Goal: Task Accomplishment & Management: Complete application form

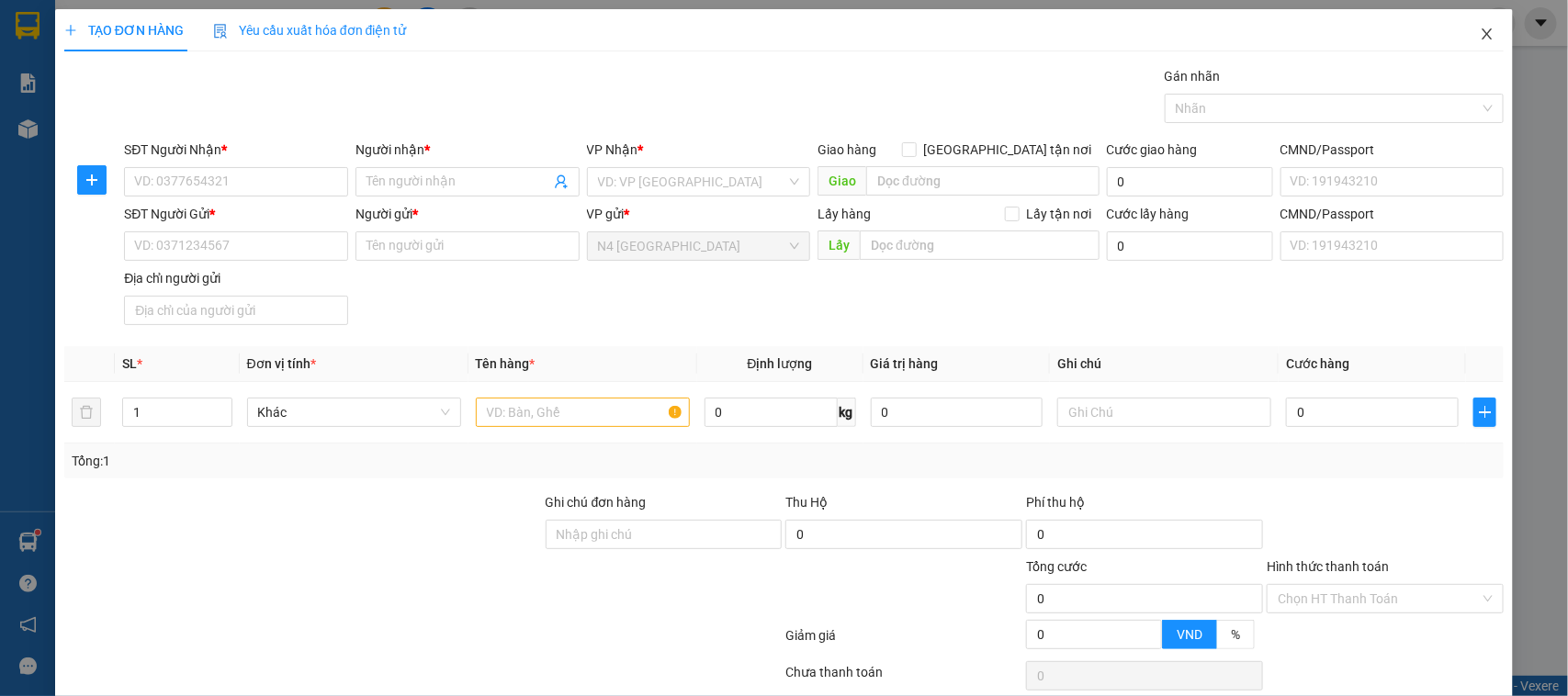
click at [1480, 41] on icon "close" at bounding box center [1487, 34] width 15 height 15
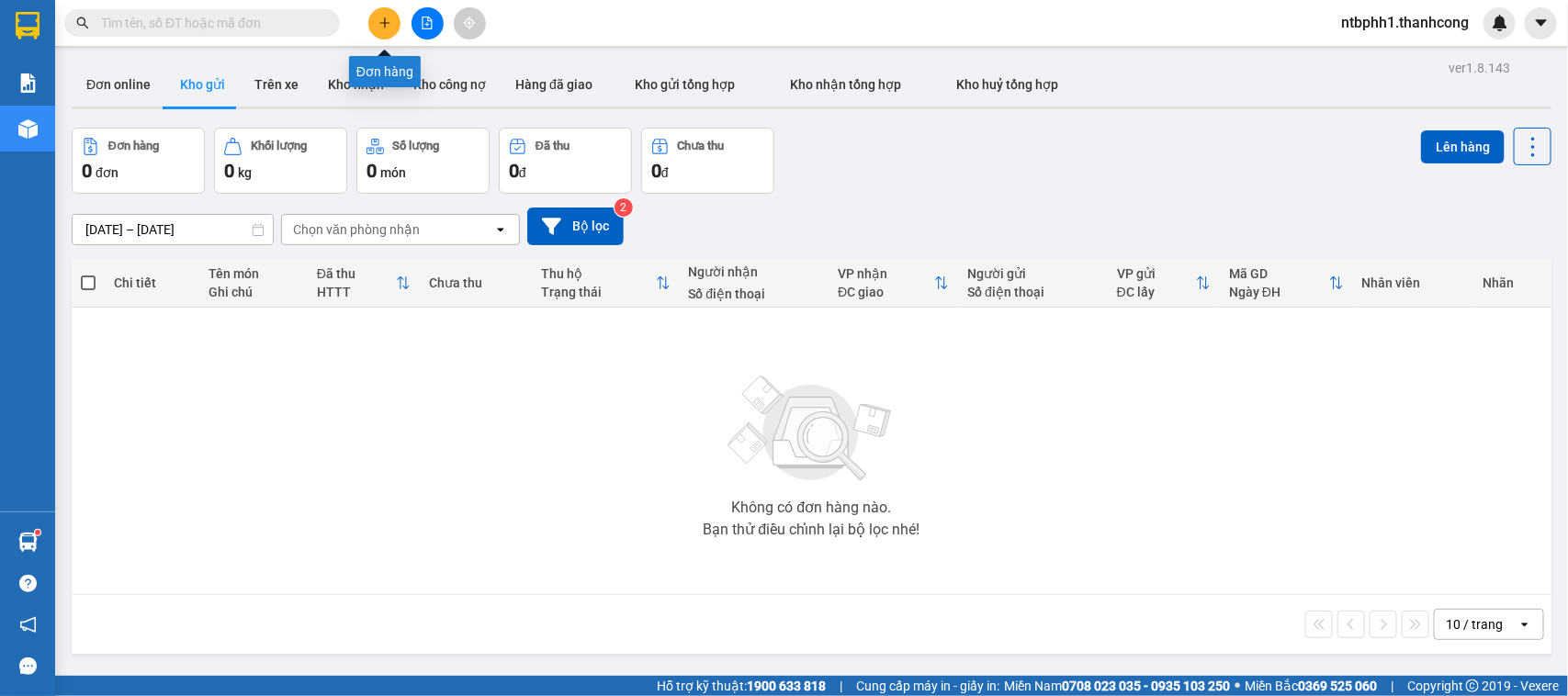
click at [382, 24] on icon "plus" at bounding box center [385, 23] width 13 height 13
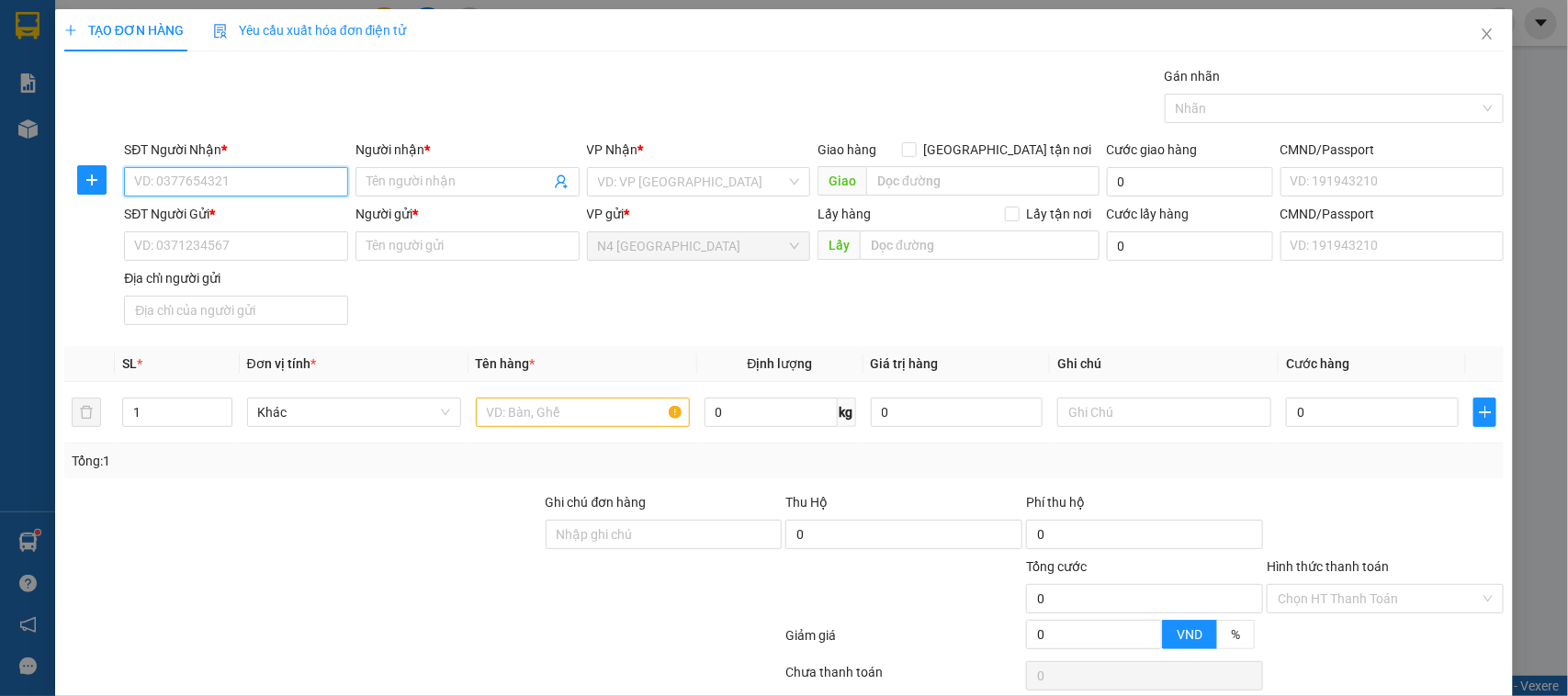
paste input "0979.526.744"
type input "0979.526.744"
click at [382, 176] on input "Người nhận *" at bounding box center [458, 182] width 183 height 20
click at [243, 244] on input "SĐT Người Gửi *" at bounding box center [236, 246] width 224 height 29
paste input "0867731752"
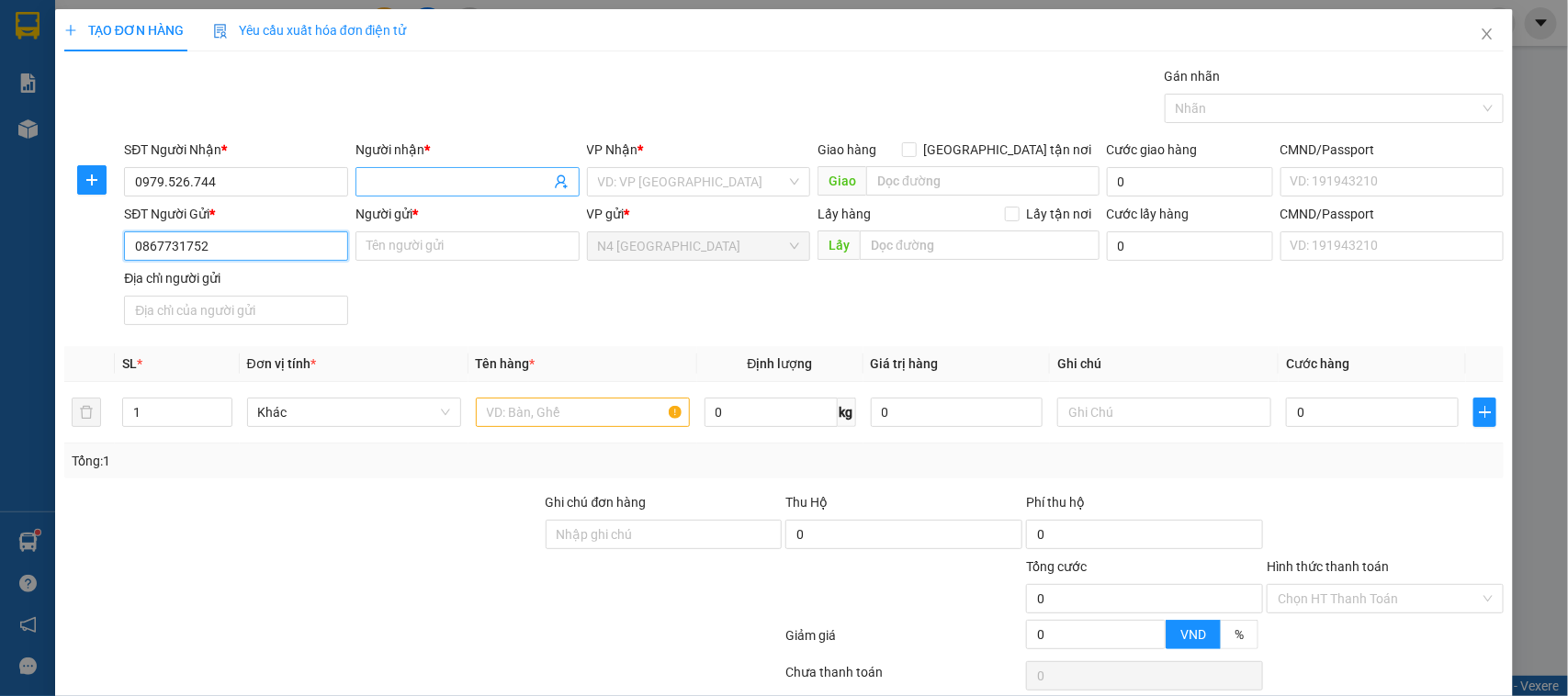
type input "0867731752"
click at [418, 178] on input "Người nhận *" at bounding box center [458, 182] width 183 height 20
type input "CẢNH"
click at [443, 241] on input "Người gửi *" at bounding box center [467, 246] width 224 height 29
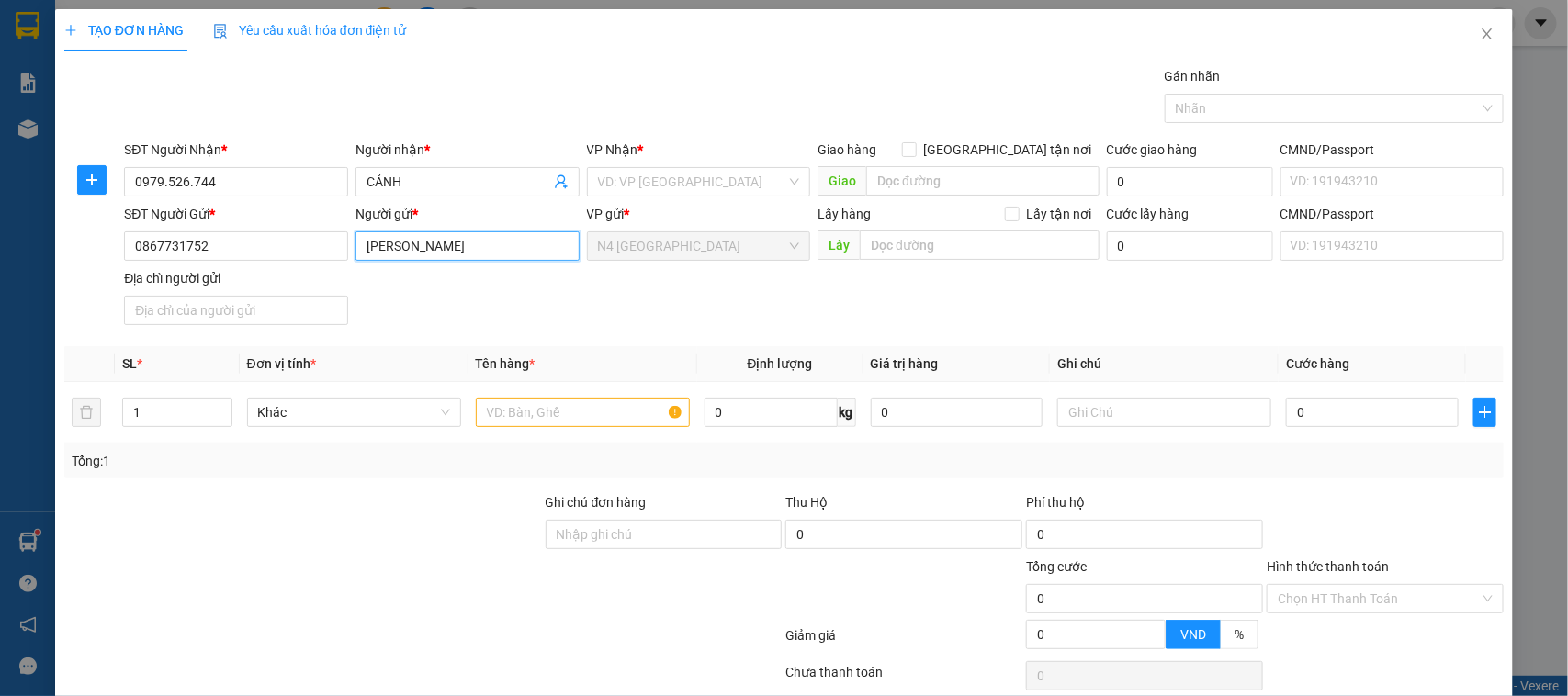
type input "[PERSON_NAME]"
click at [705, 185] on input "search" at bounding box center [691, 182] width 189 height 28
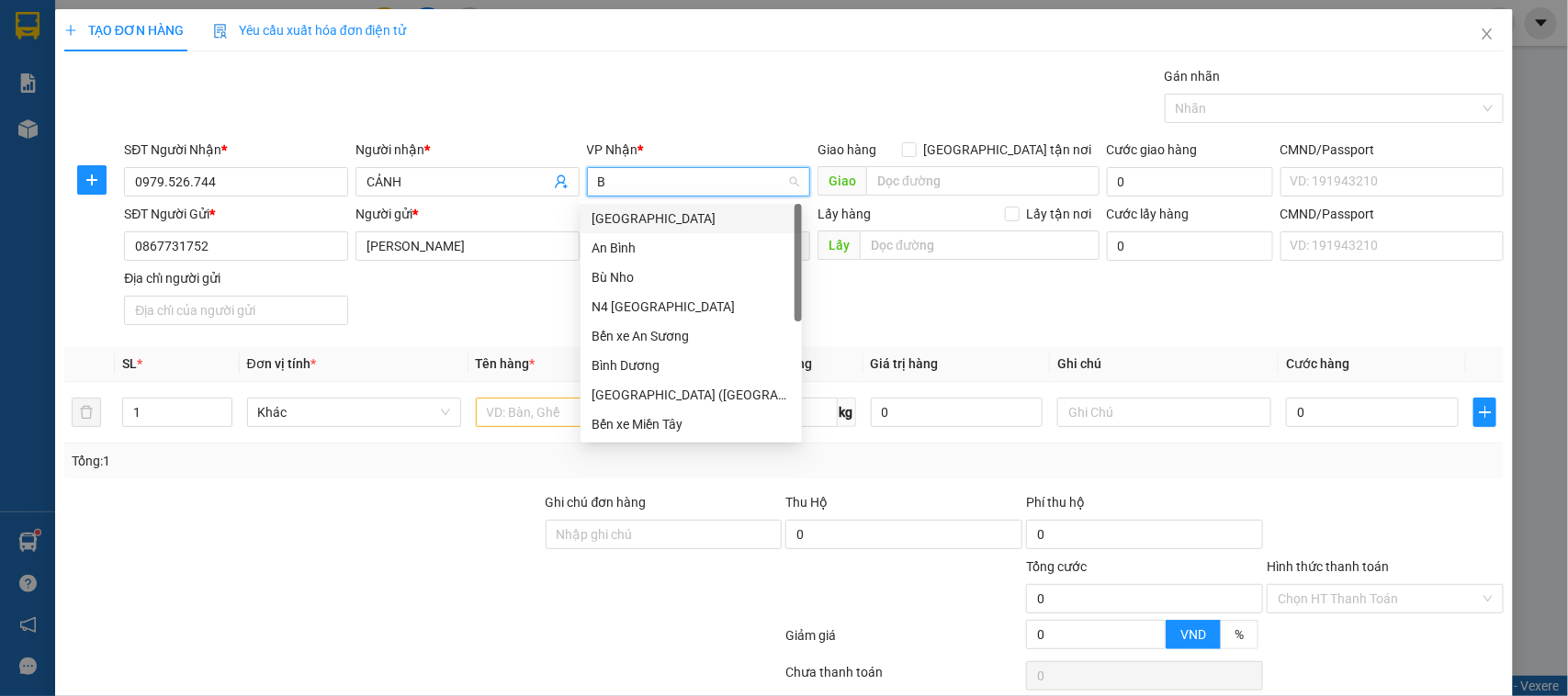
type input "BU"
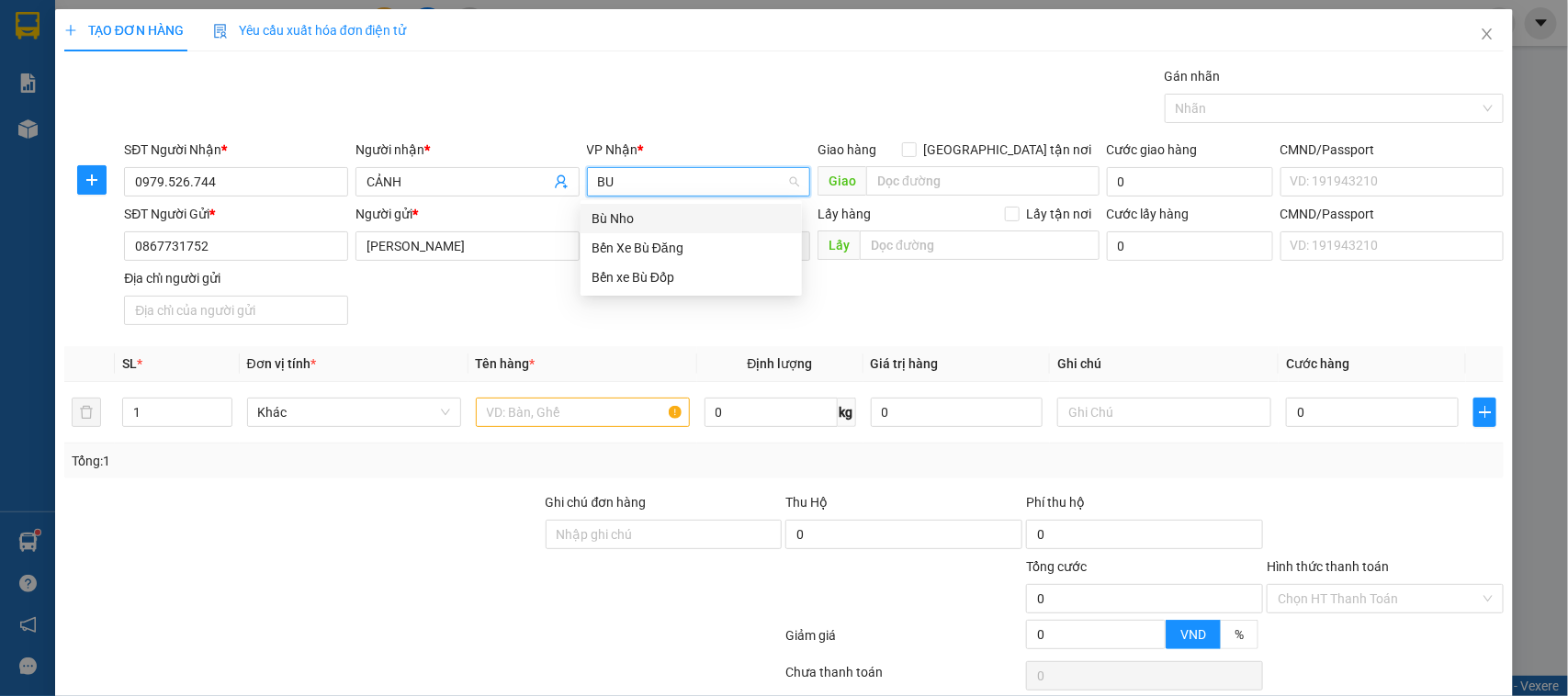
click at [666, 213] on div "Bù Nho" at bounding box center [691, 218] width 199 height 20
click at [552, 412] on input "text" at bounding box center [583, 412] width 214 height 29
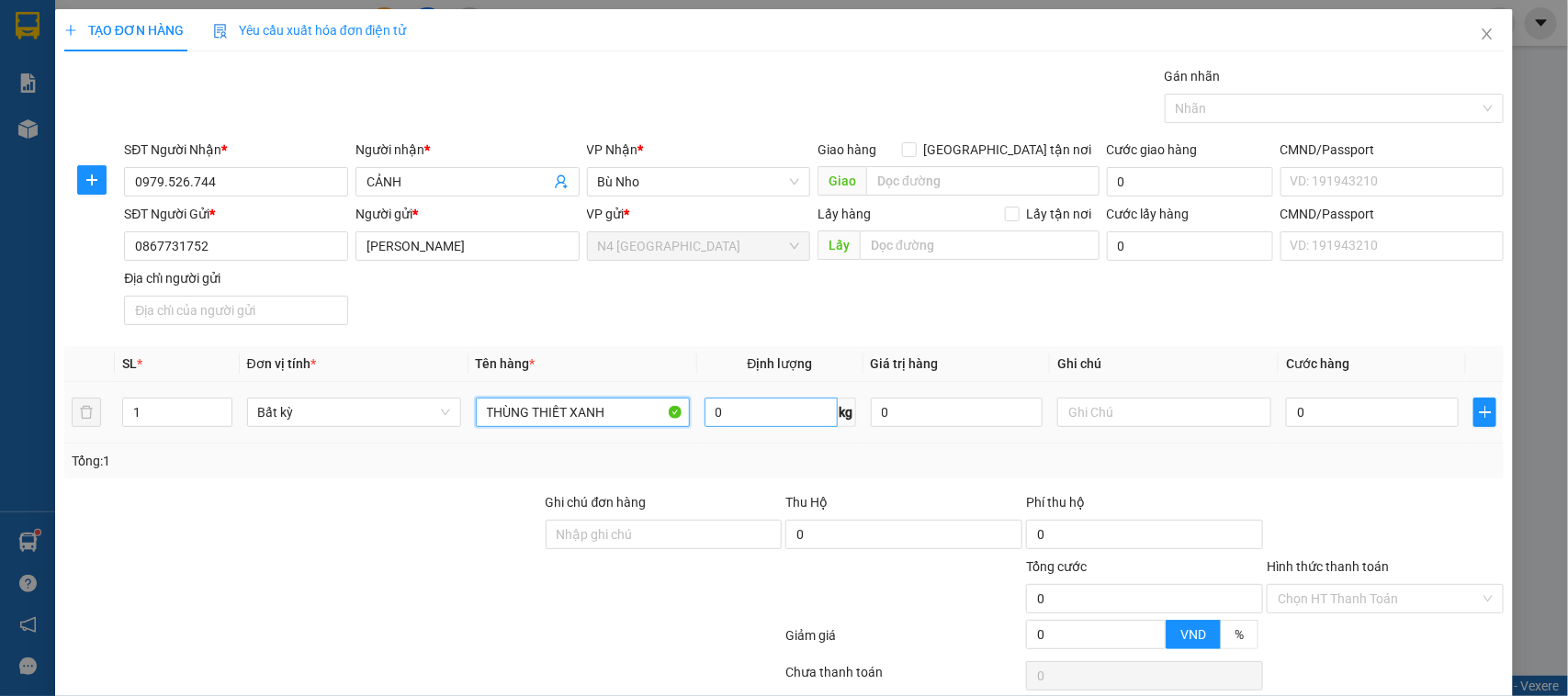
type input "THÙNG THIẾT XANH"
click at [744, 419] on input "0" at bounding box center [771, 412] width 134 height 29
type input "17"
click at [970, 506] on div "Thu Hộ" at bounding box center [903, 503] width 237 height 20
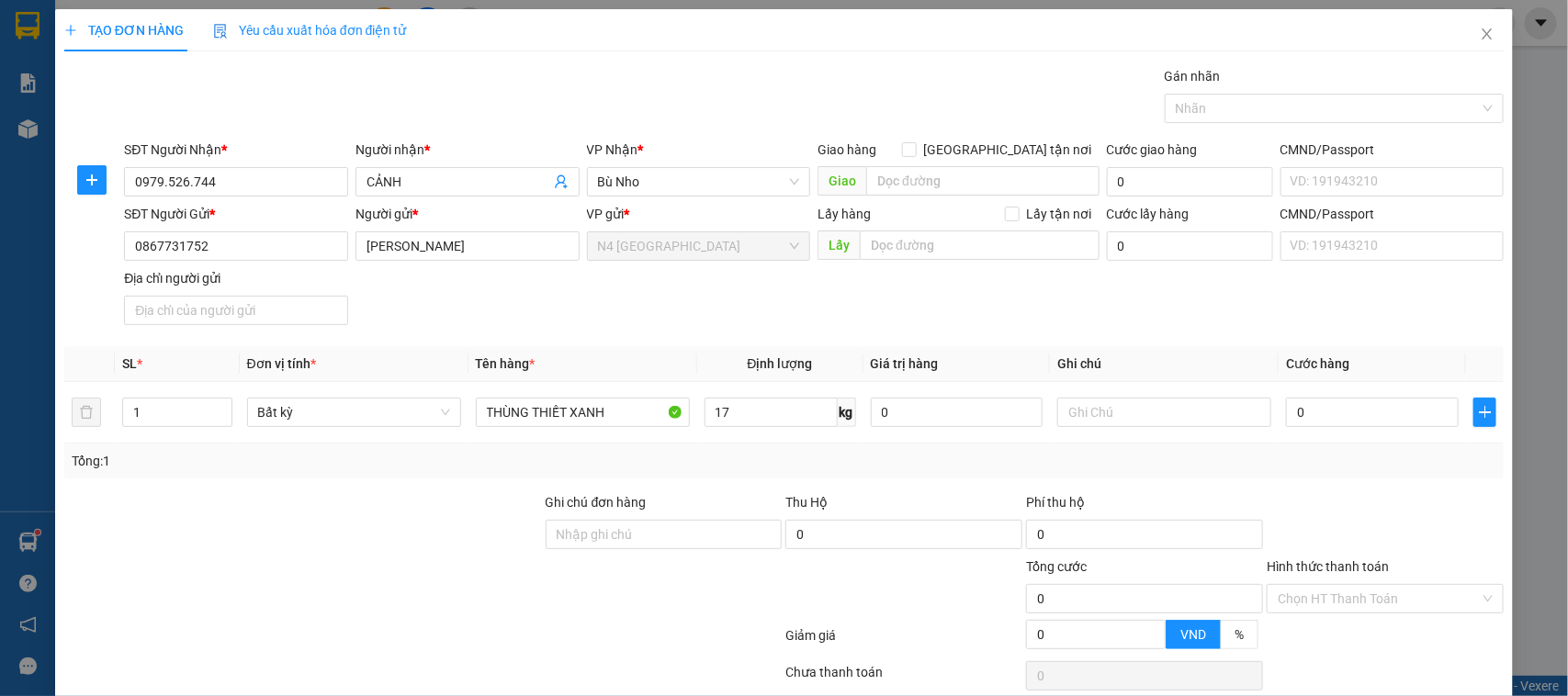
type input "50.000"
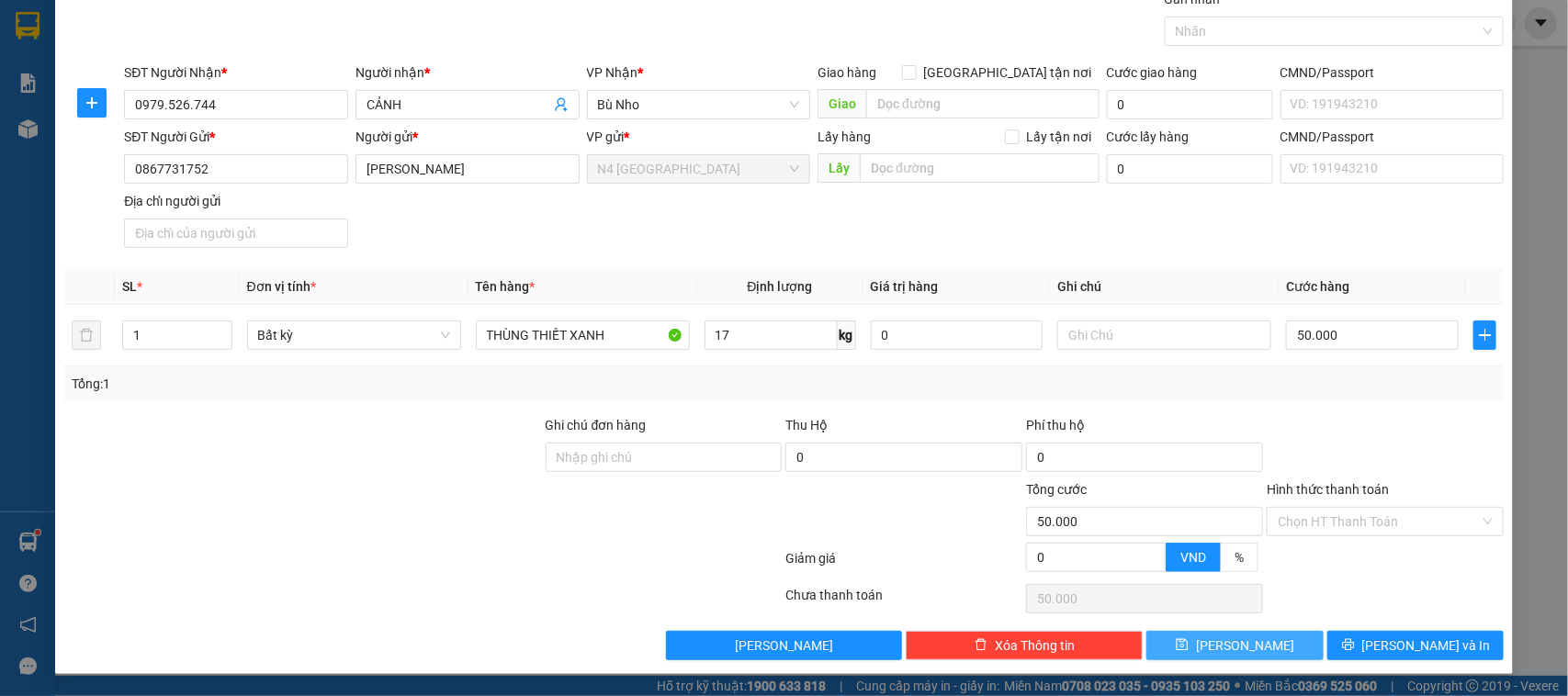
click at [1219, 635] on button "[PERSON_NAME]" at bounding box center [1235, 645] width 177 height 29
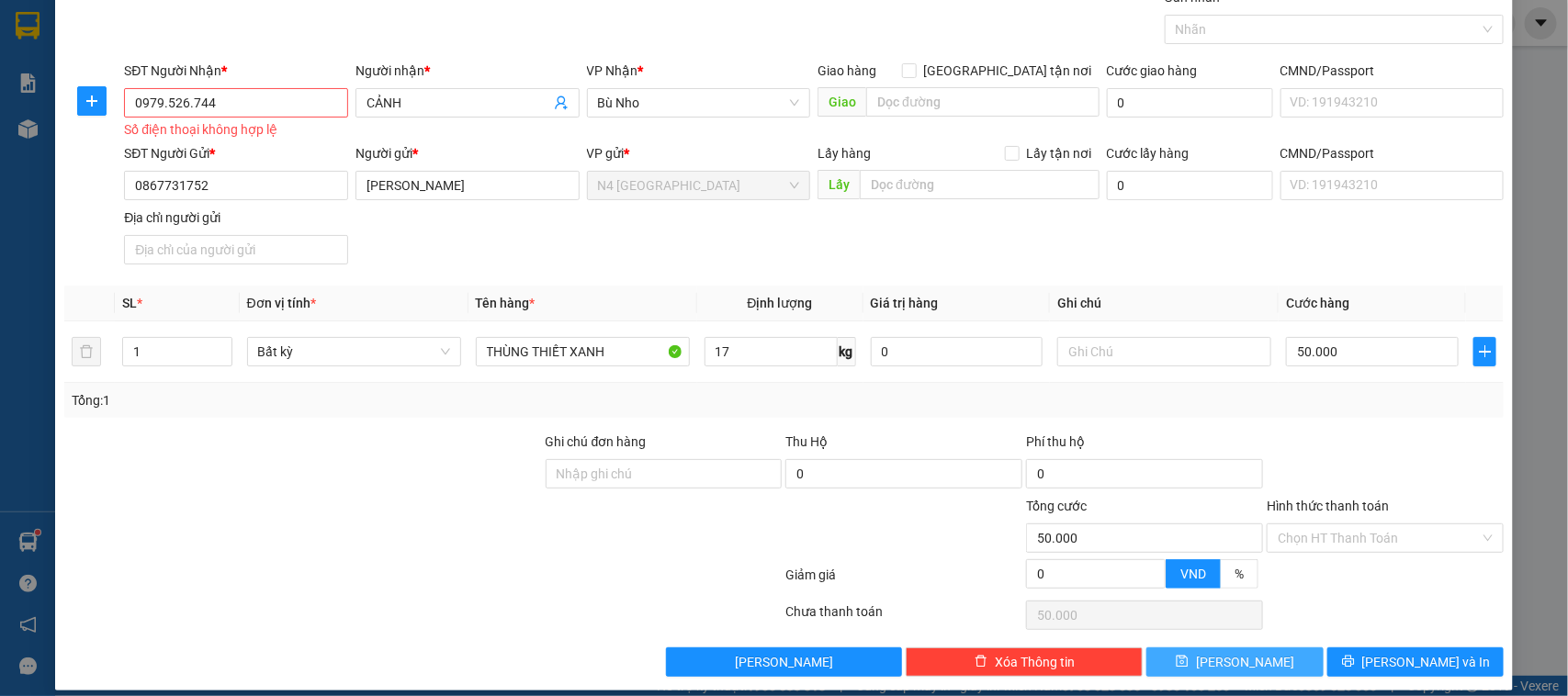
click at [1217, 661] on button "[PERSON_NAME]" at bounding box center [1235, 662] width 177 height 29
click at [191, 101] on input "0979.526.744" at bounding box center [236, 103] width 224 height 29
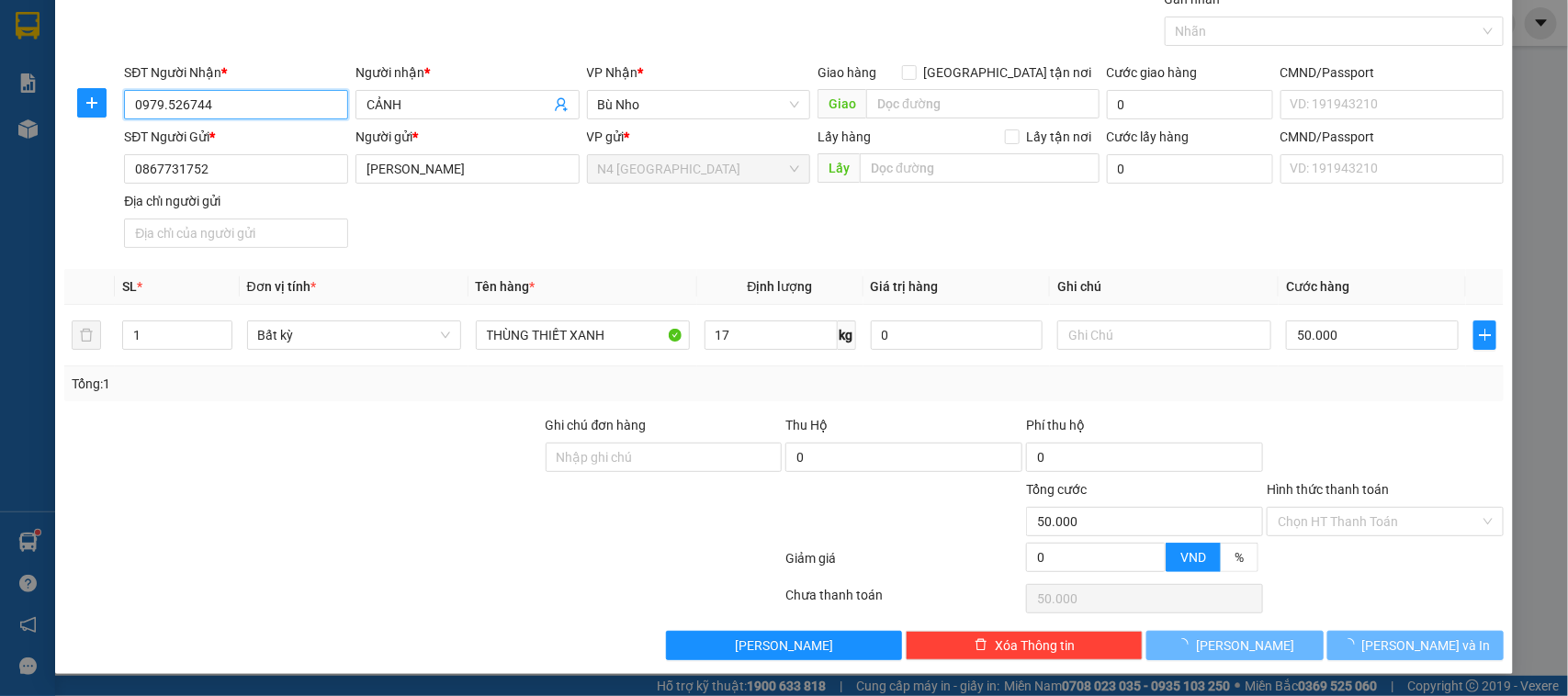
click at [168, 107] on input "0979.526744" at bounding box center [236, 105] width 224 height 29
type input "0979526744"
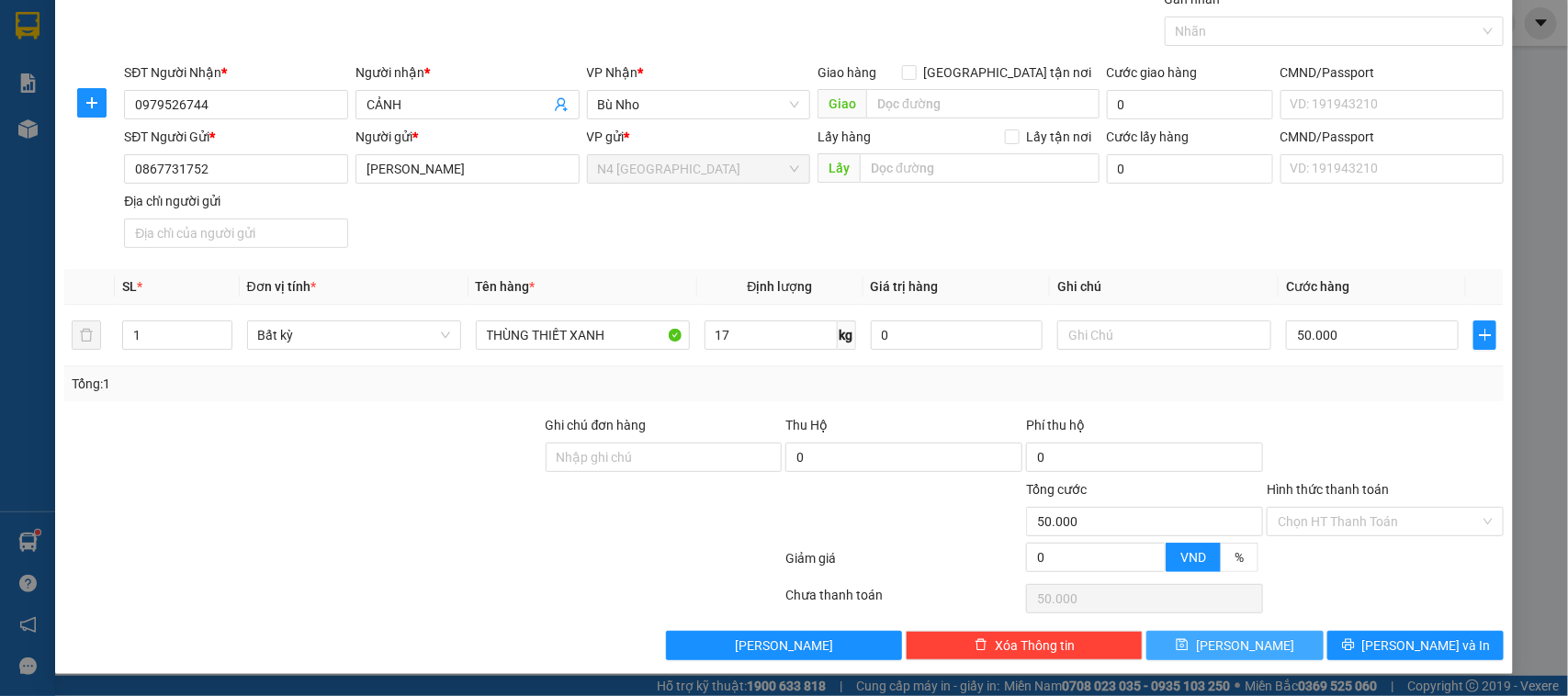
click at [1229, 654] on span "[PERSON_NAME]" at bounding box center [1245, 645] width 99 height 20
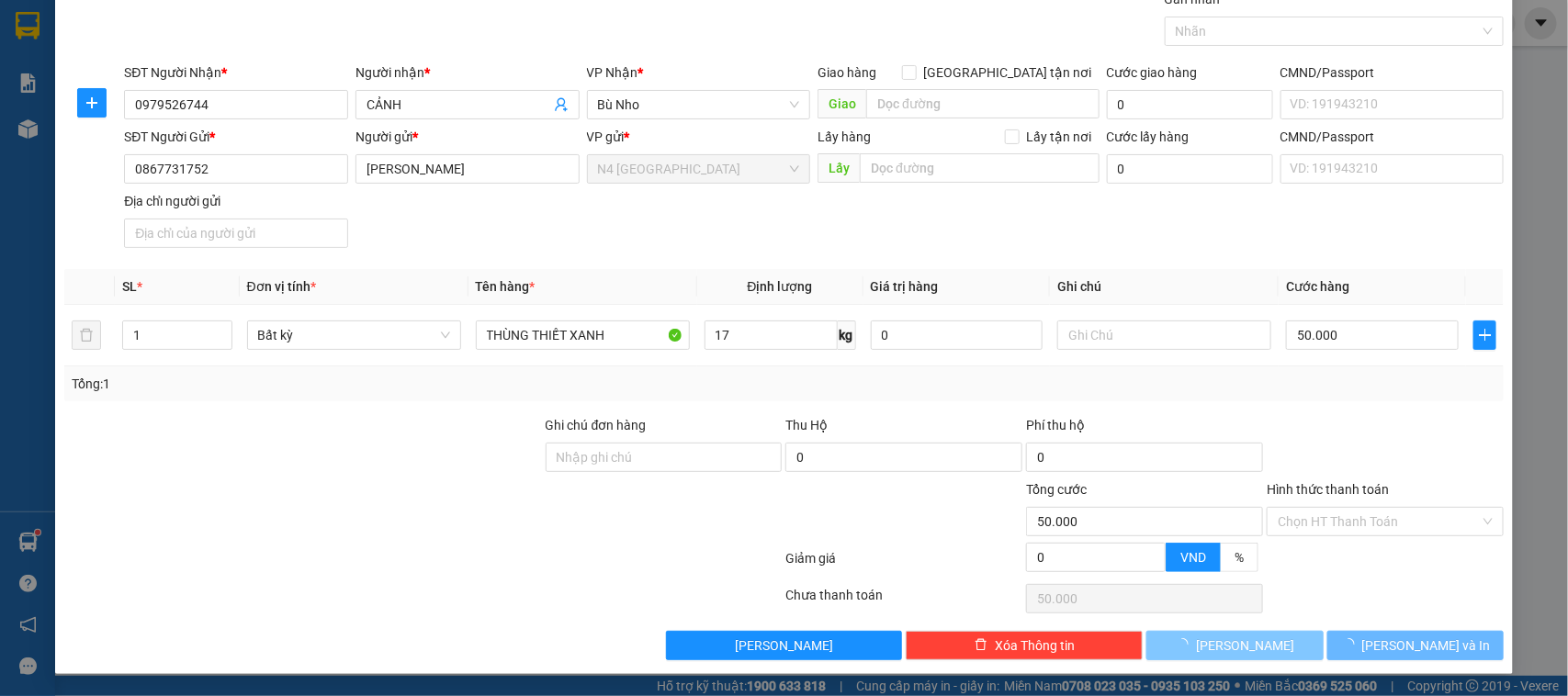
type input "0"
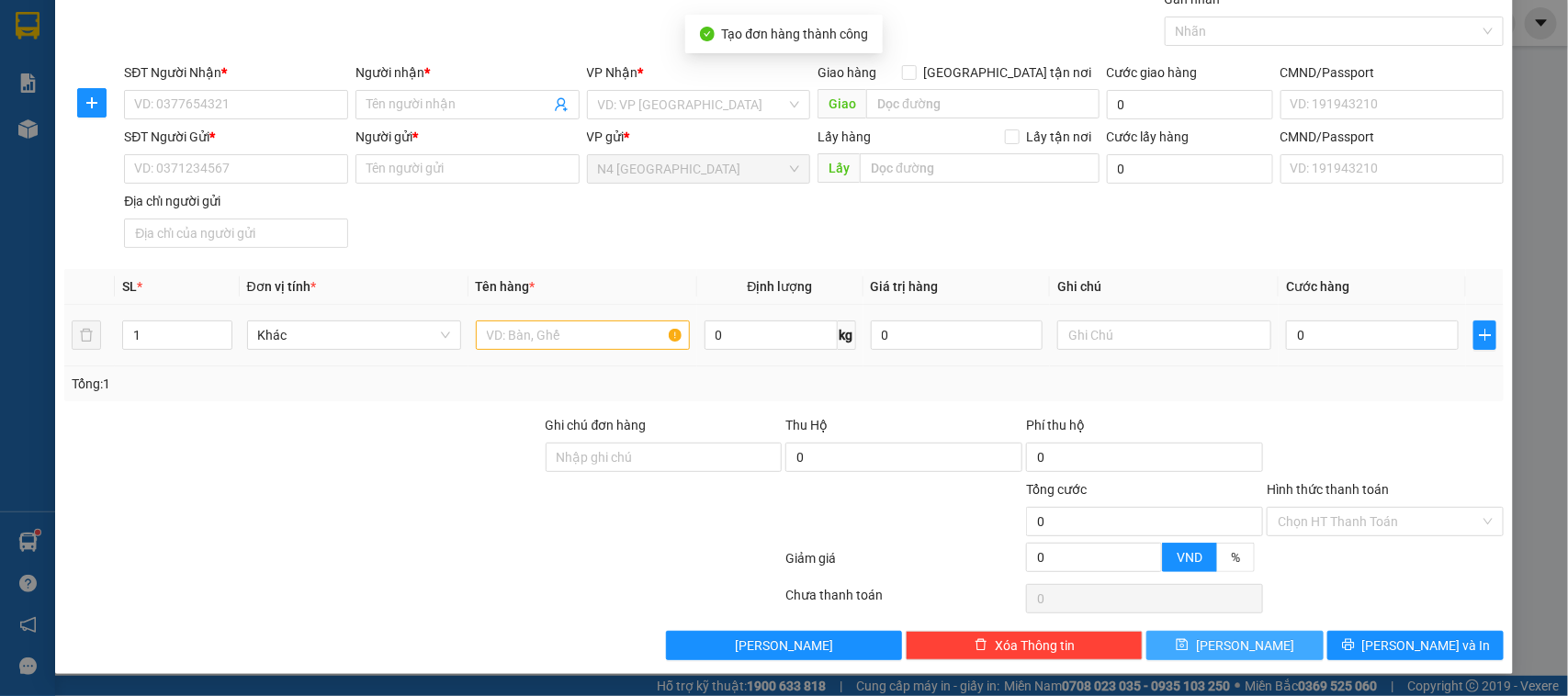
scroll to position [0, 0]
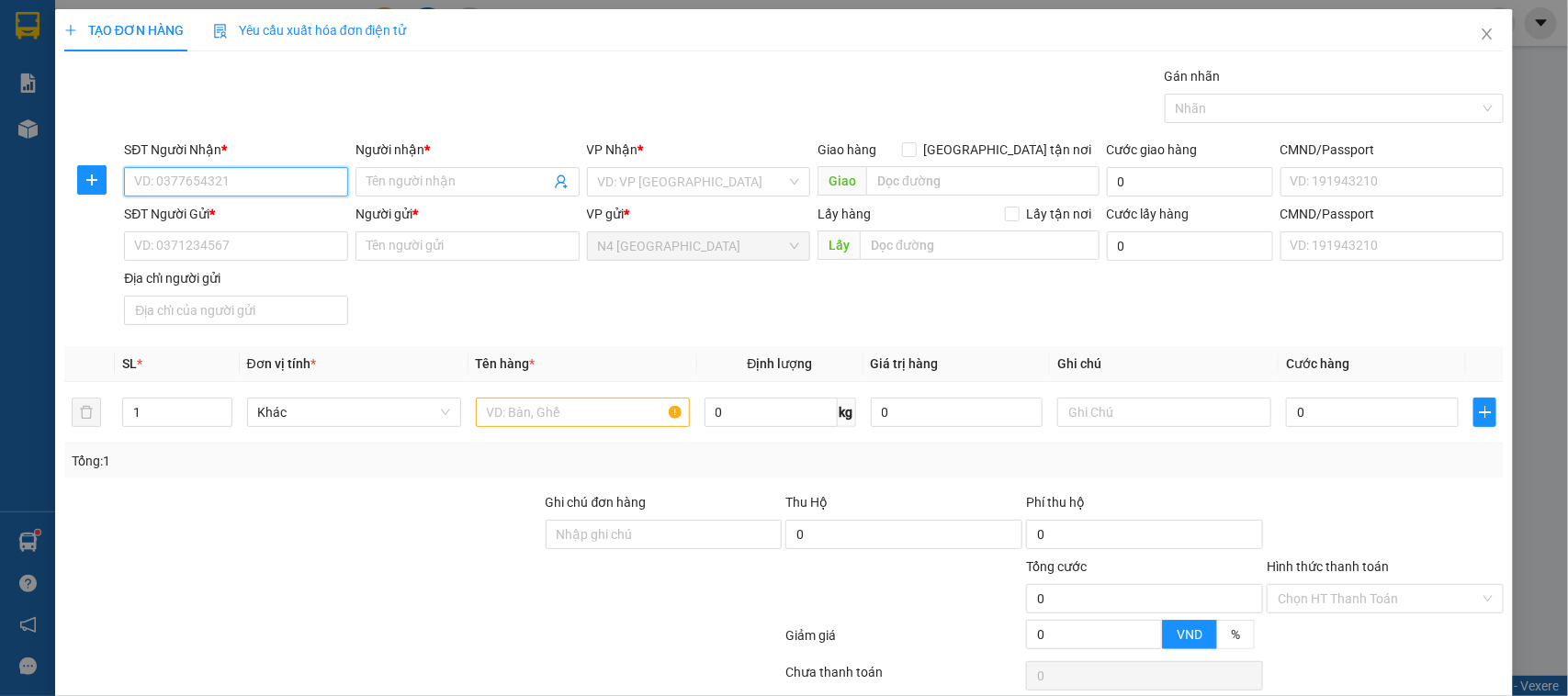
click at [285, 186] on input "SĐT Người Nhận *" at bounding box center [236, 182] width 224 height 29
paste input "0867177288"
type input "0867177288"
click at [476, 182] on input "Người nhận *" at bounding box center [458, 182] width 183 height 20
type input "BAP AUTO"
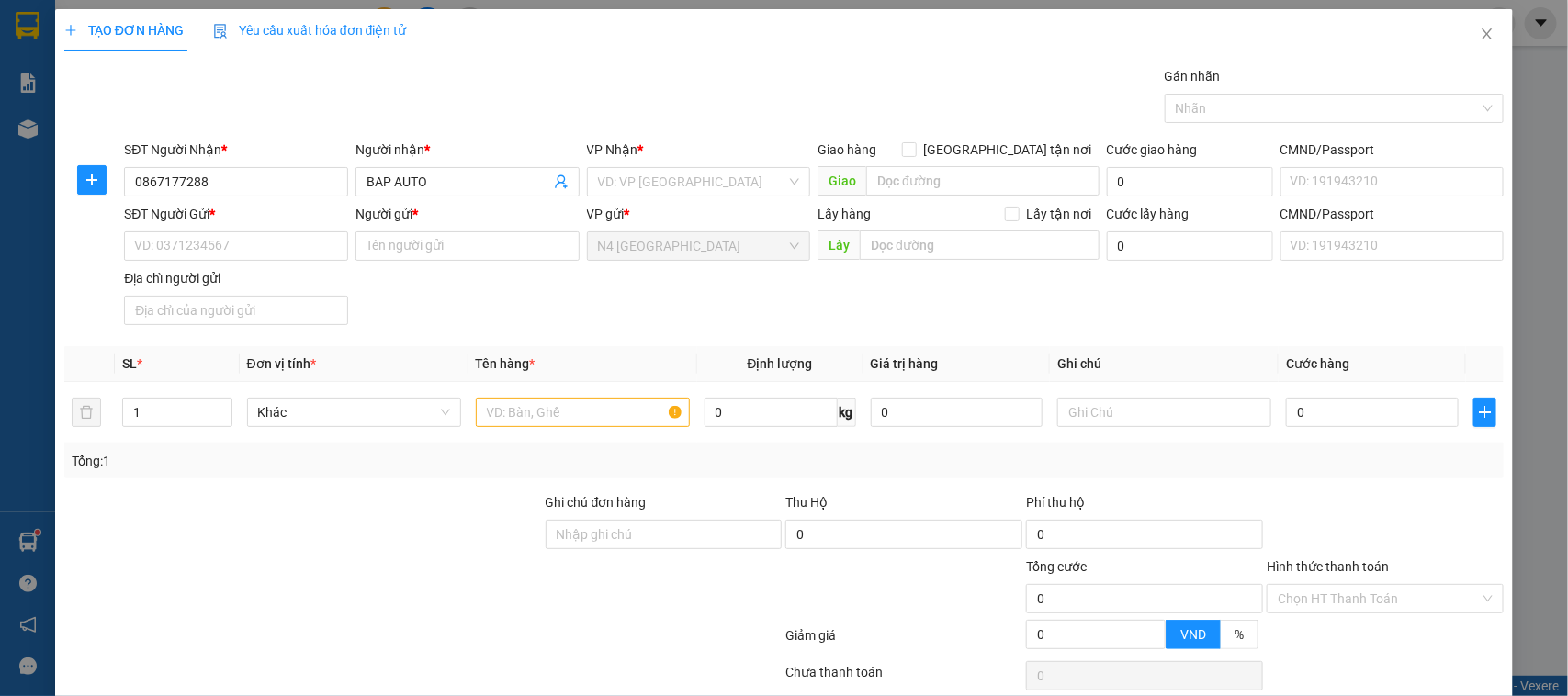
click at [429, 83] on div "Gói vận chuyển * Tiêu chuẩn Gán nhãn Nhãn" at bounding box center [814, 99] width 1387 height 64
click at [246, 243] on input "SĐT Người Gửi *" at bounding box center [236, 246] width 224 height 29
paste input "0974992869"
type input "0974992869"
click at [407, 253] on input "Người gửi *" at bounding box center [467, 246] width 224 height 29
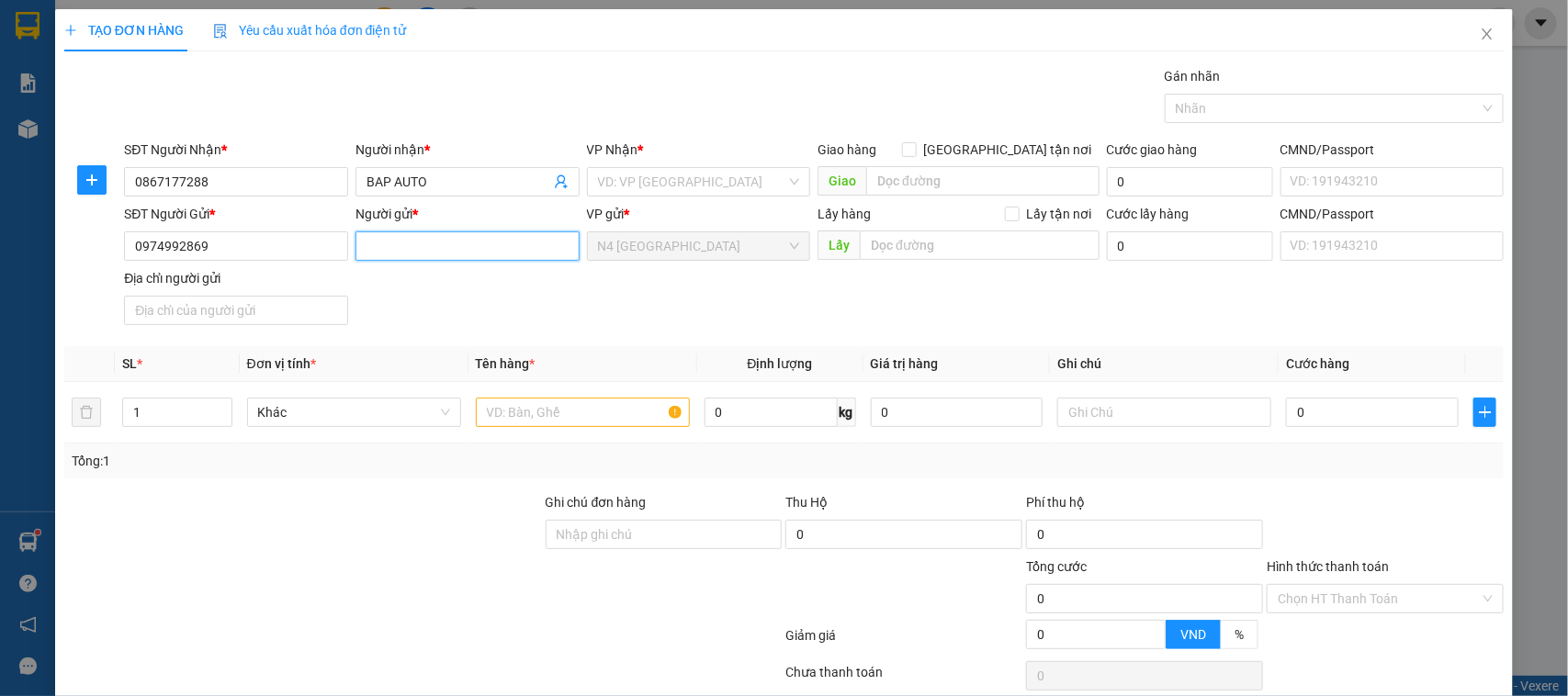
type input "D"
type input "[PERSON_NAME]"
click at [542, 312] on div "SĐT Người Gửi * 0974992869 Người gửi * [PERSON_NAME] VP gửi * N4 [GEOGRAPHIC_DA…" at bounding box center [814, 268] width 1387 height 129
click at [666, 171] on input "search" at bounding box center [691, 182] width 189 height 28
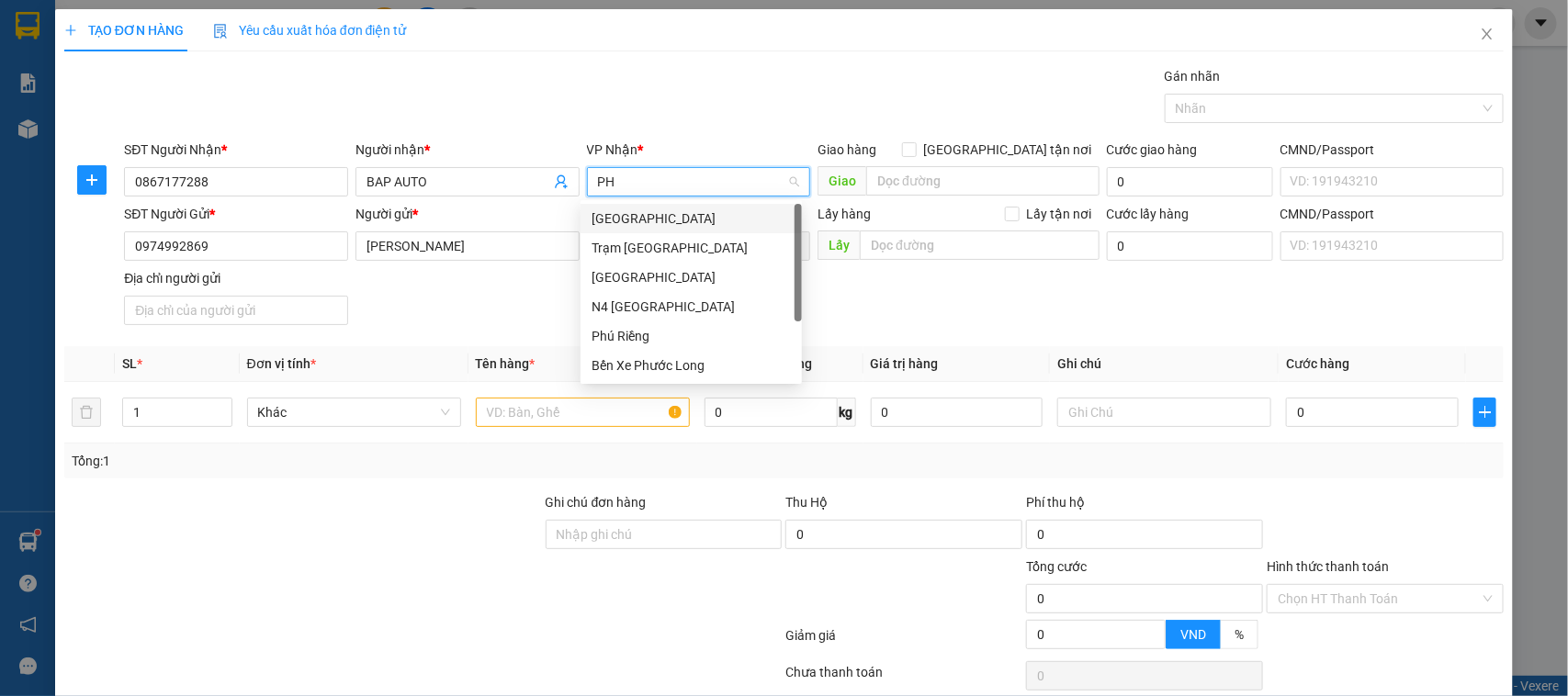
type input "PHU"
click at [682, 283] on div "[GEOGRAPHIC_DATA]" at bounding box center [691, 277] width 199 height 20
type input "PHU"
click at [679, 269] on div "[GEOGRAPHIC_DATA]" at bounding box center [691, 277] width 199 height 20
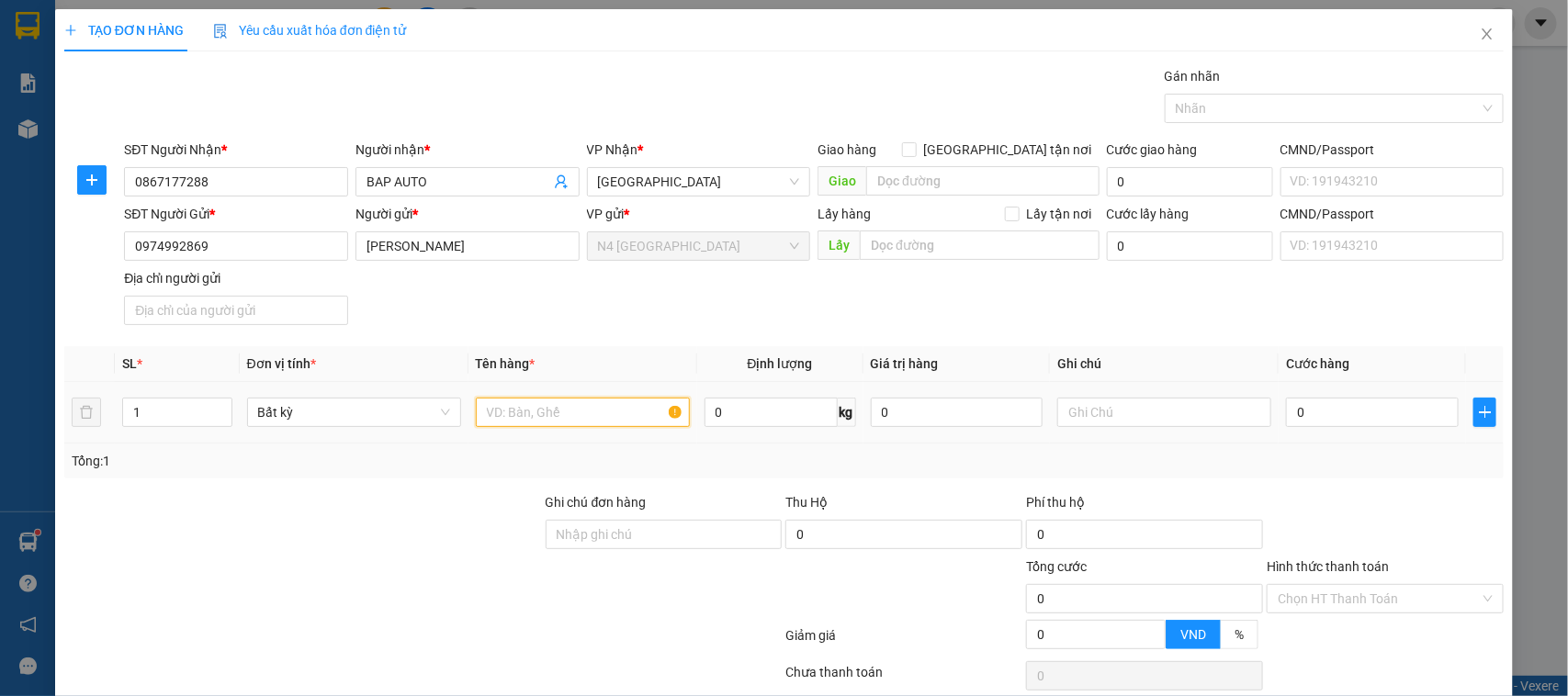
click at [542, 420] on input "text" at bounding box center [583, 412] width 214 height 29
type input "CATTON"
click at [776, 414] on input "0" at bounding box center [771, 412] width 134 height 29
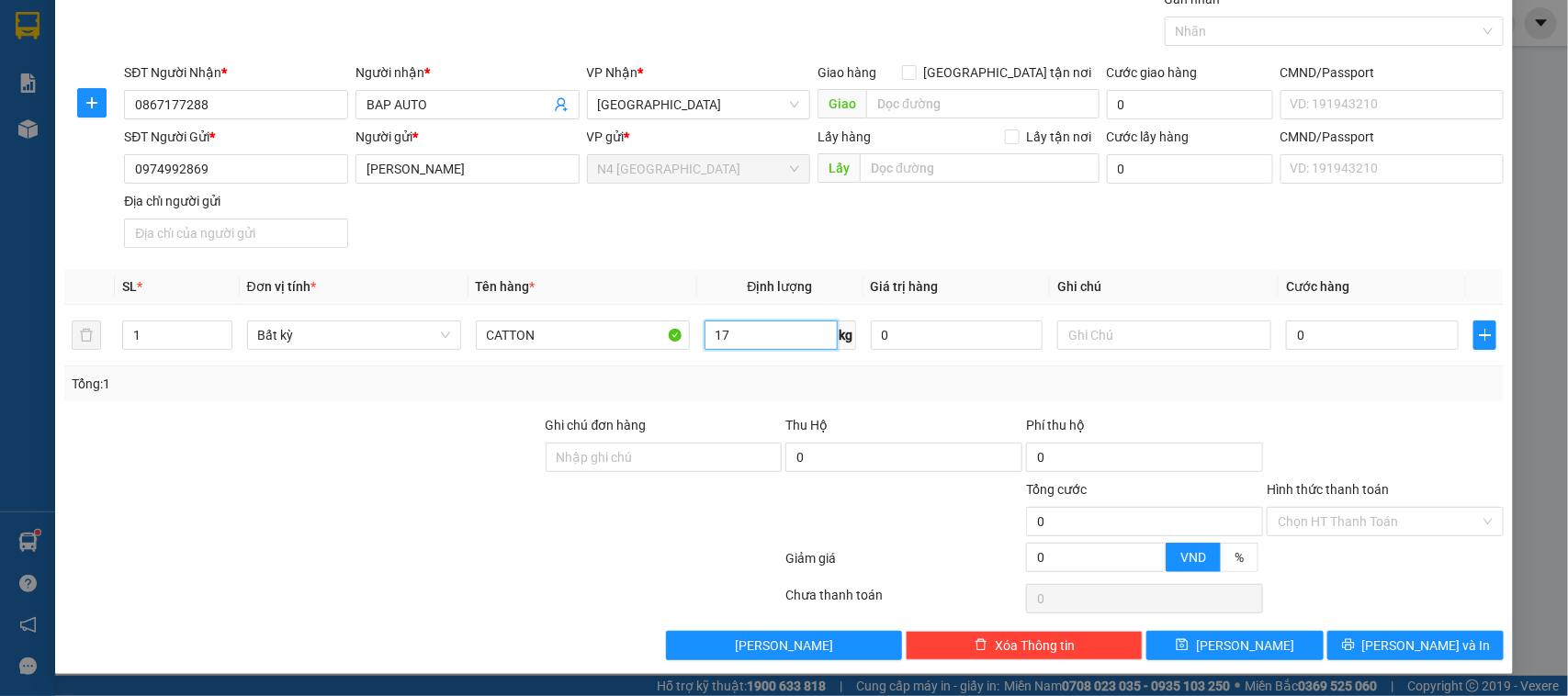
type input "17"
click at [827, 411] on div "Transit Pickup Surcharge Ids Transit Deliver Surcharge Ids Transit Deliver Surc…" at bounding box center [784, 324] width 1440 height 671
type input "50.000"
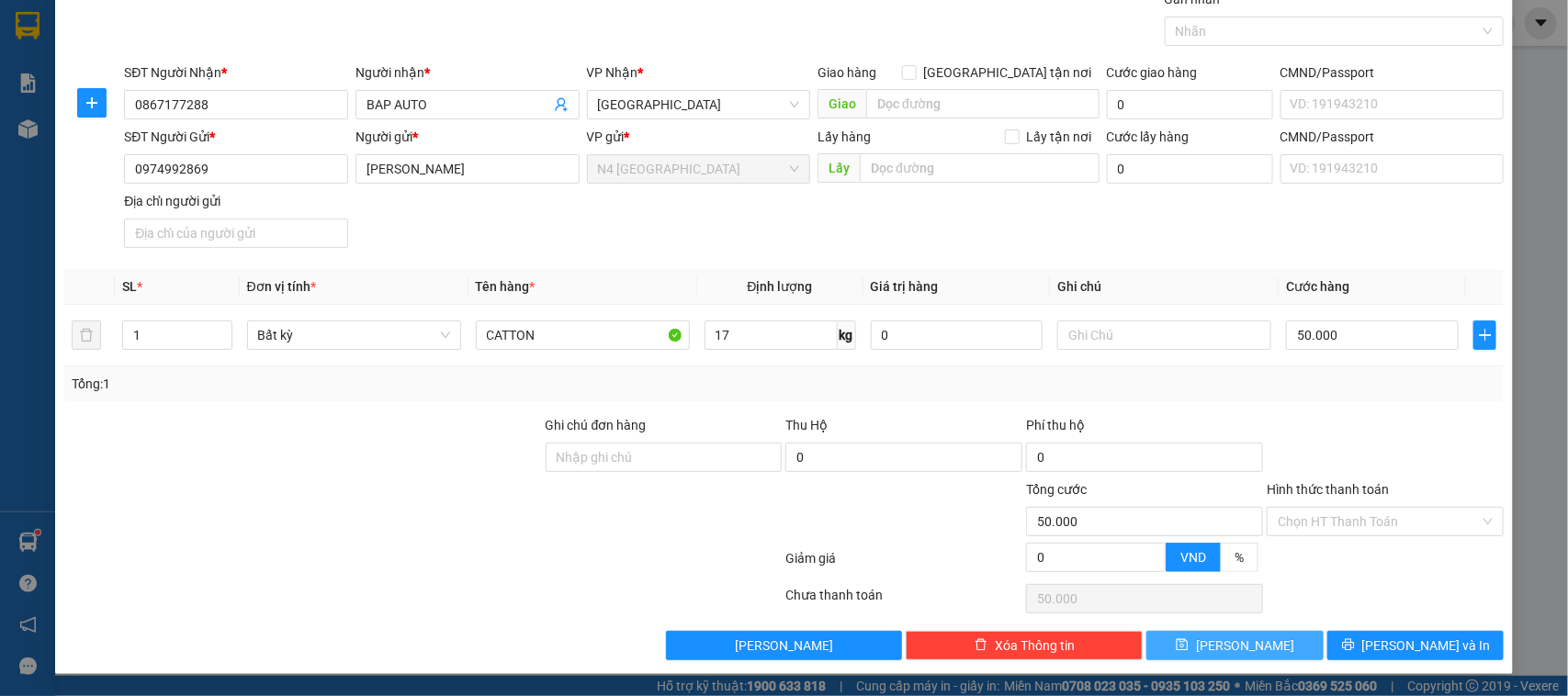
click at [1167, 649] on button "[PERSON_NAME]" at bounding box center [1235, 645] width 177 height 29
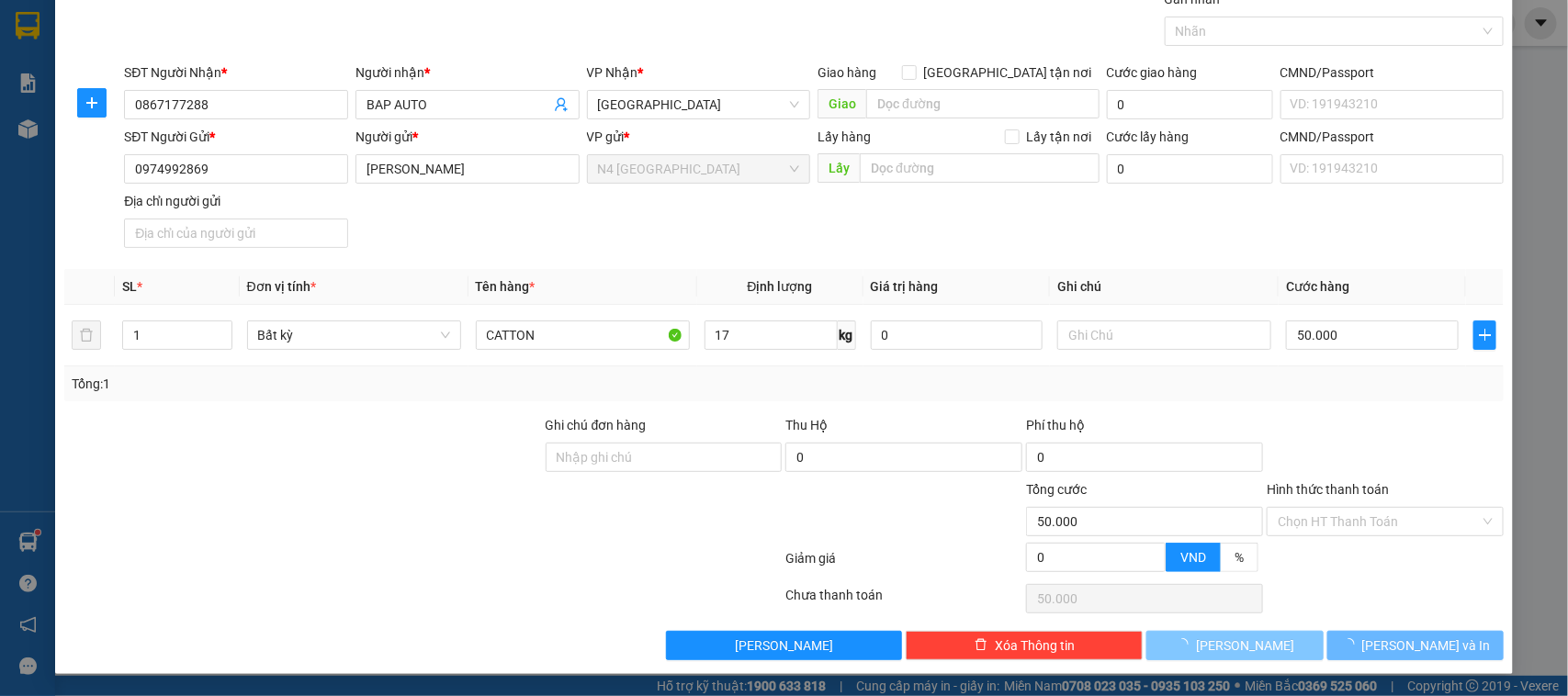
type input "0"
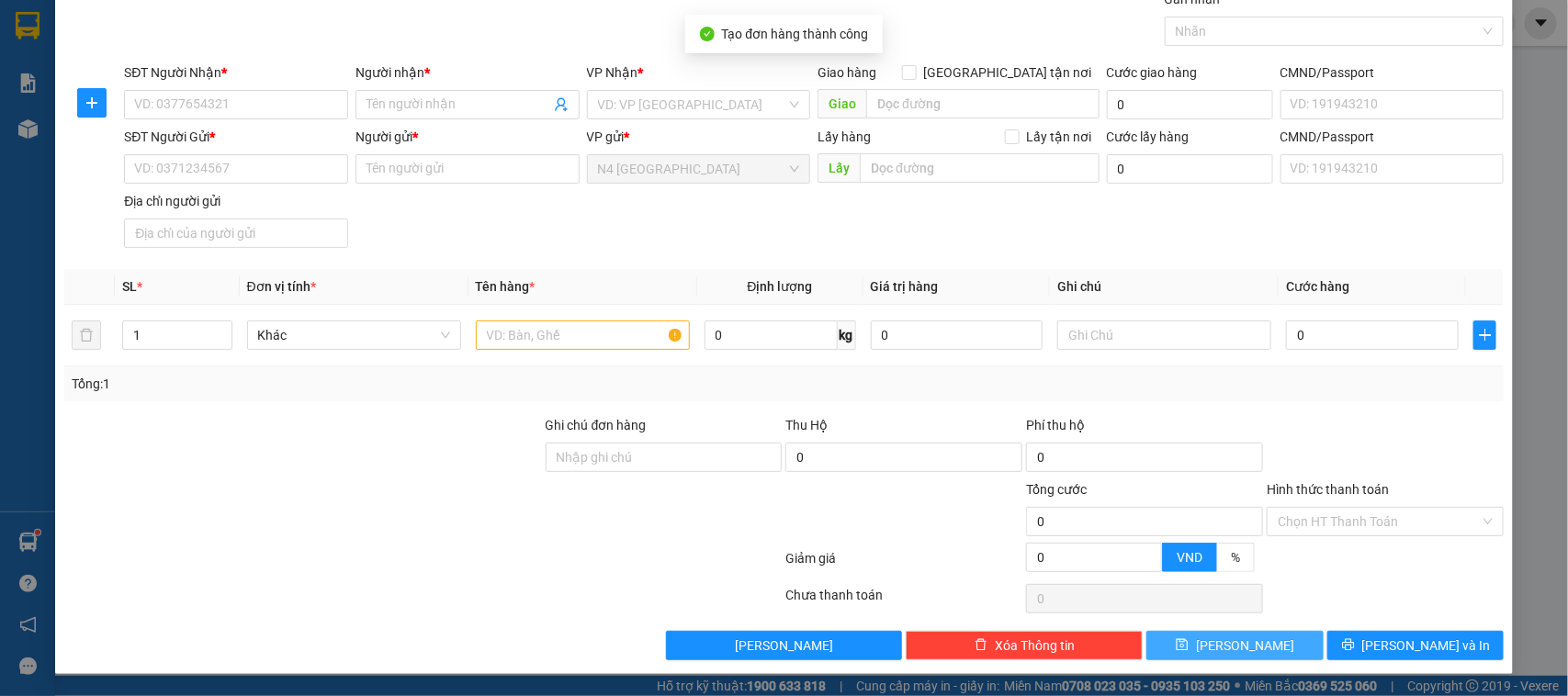
scroll to position [0, 0]
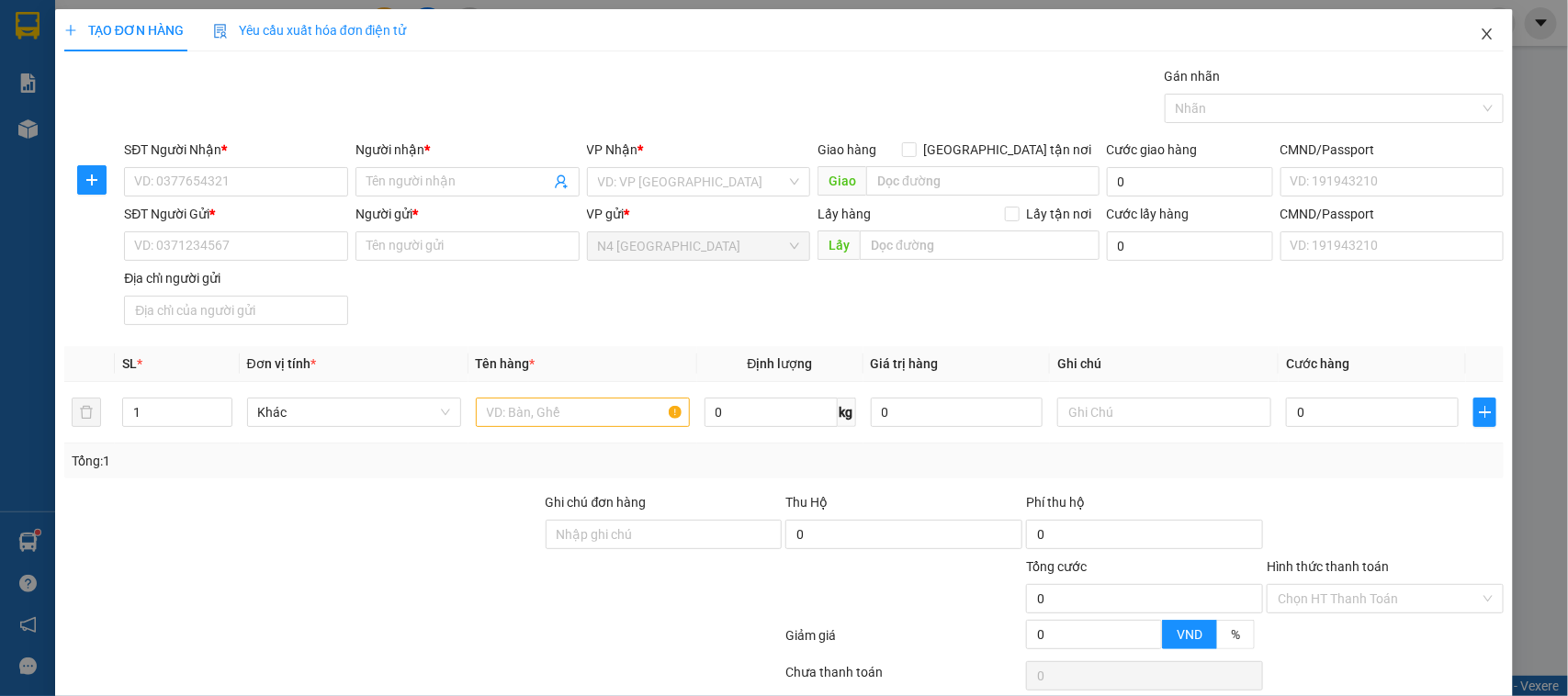
click at [1463, 24] on span "Close" at bounding box center [1487, 35] width 52 height 52
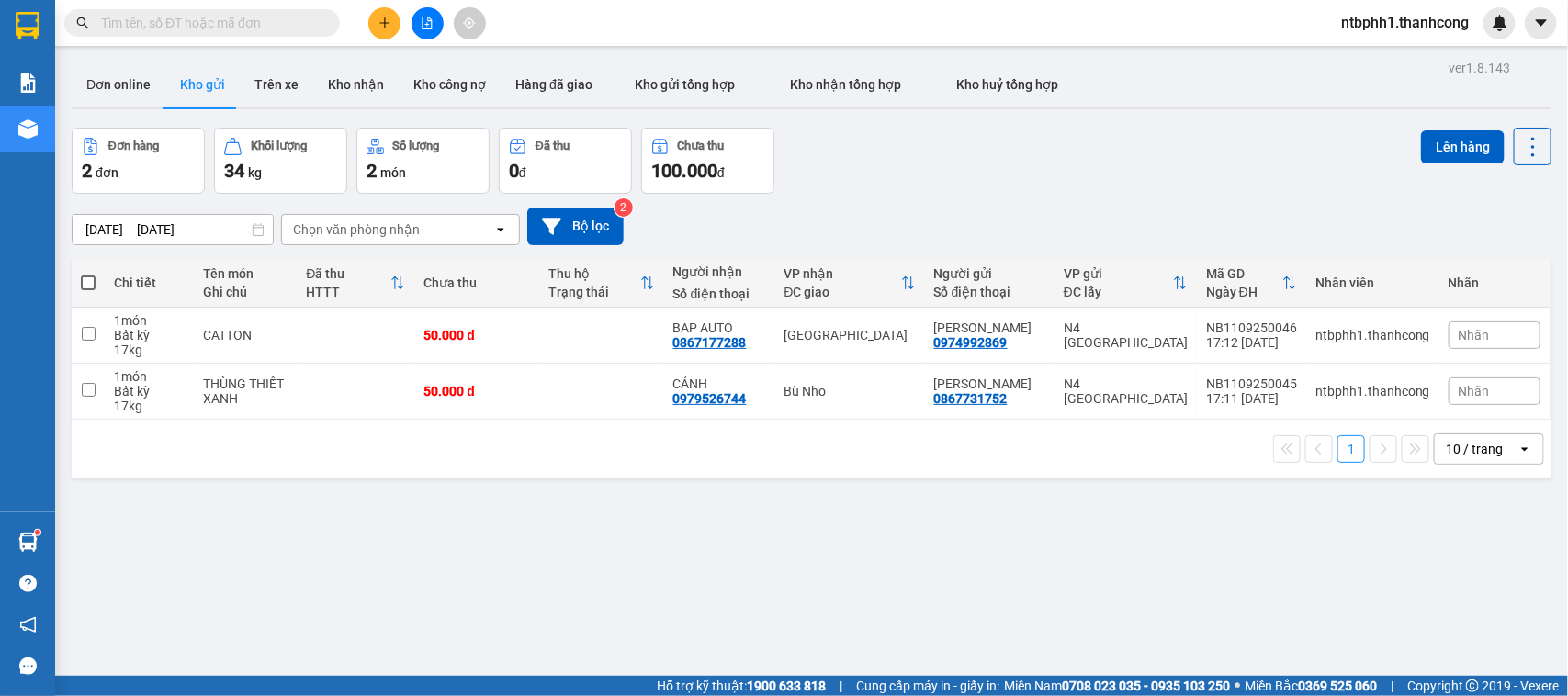
click at [381, 30] on button at bounding box center [384, 23] width 32 height 32
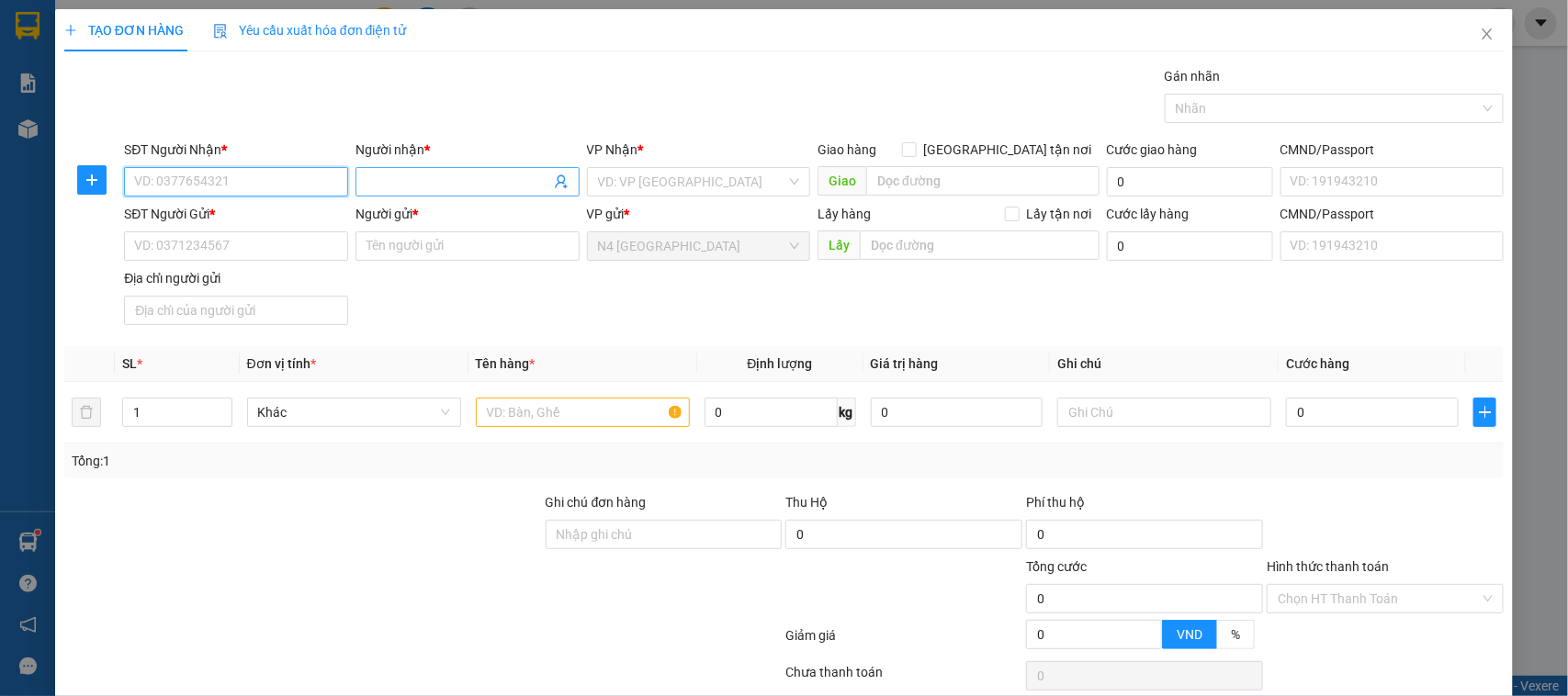
paste input "0978.696.266"
type input "0978.696.266"
click at [469, 186] on input "Người nhận *" at bounding box center [458, 182] width 183 height 20
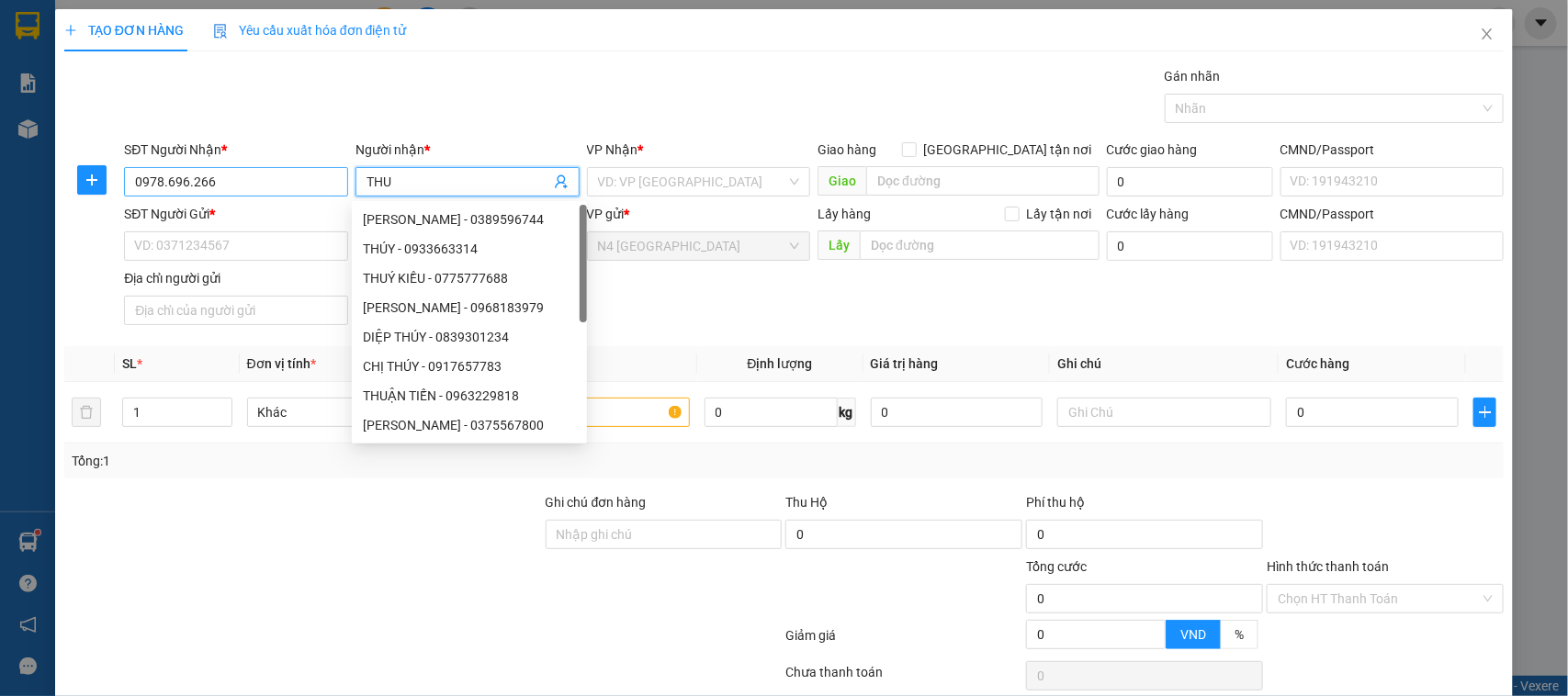
type input "THU"
click at [188, 183] on input "0978.696266" at bounding box center [236, 182] width 224 height 29
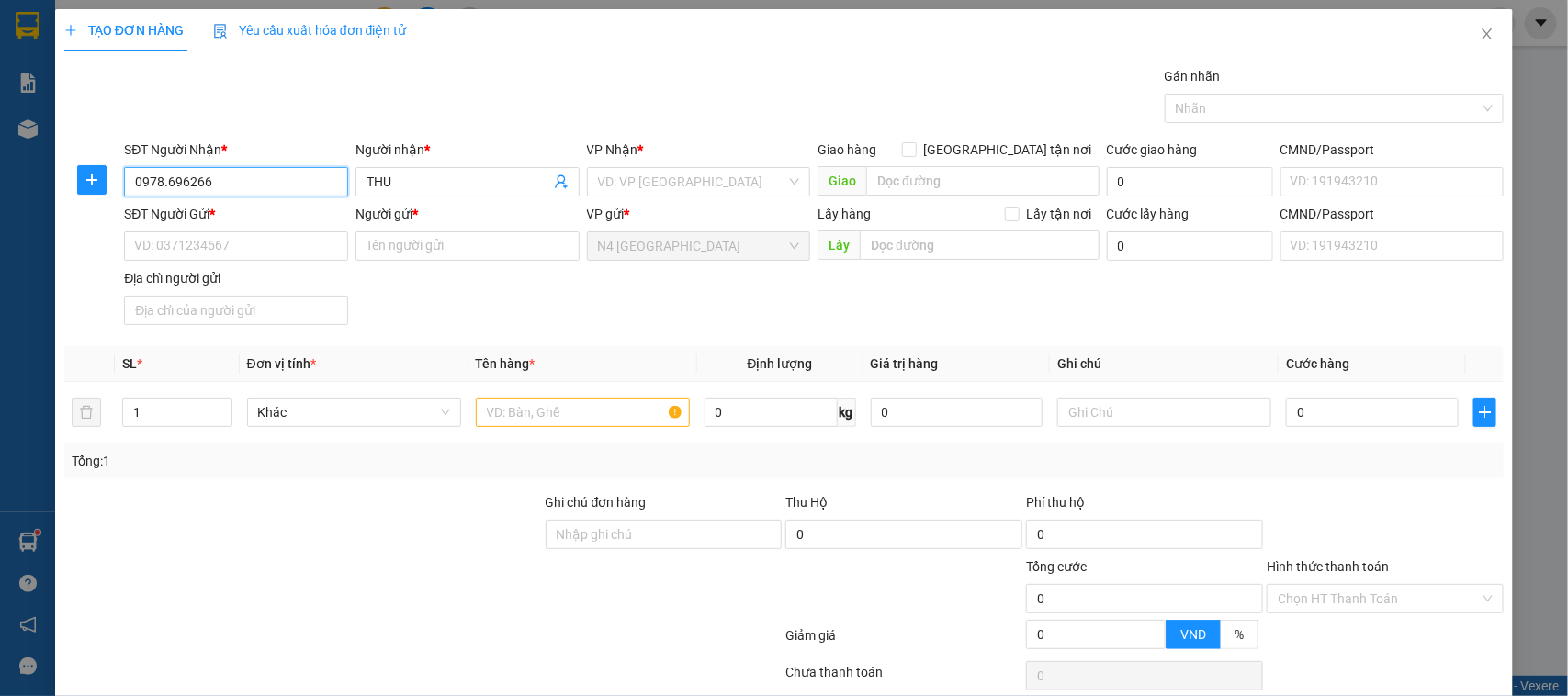
click at [166, 178] on input "0978.696266" at bounding box center [236, 182] width 224 height 29
type input "0978696266"
click at [269, 257] on input "SĐT Người Gửi *" at bounding box center [236, 246] width 224 height 29
paste input "0941.668.336"
type input "0941.668.336"
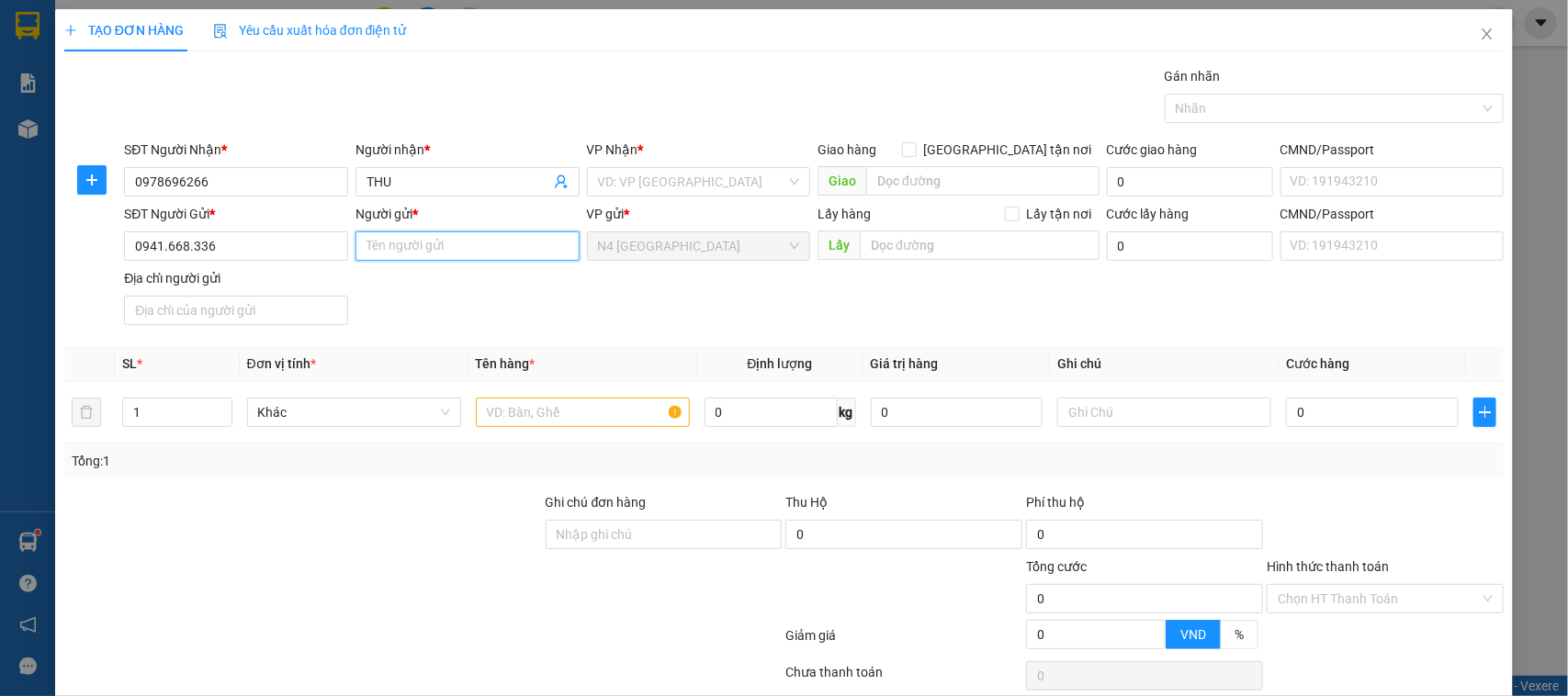
click at [435, 258] on input "Người gửi *" at bounding box center [467, 246] width 224 height 29
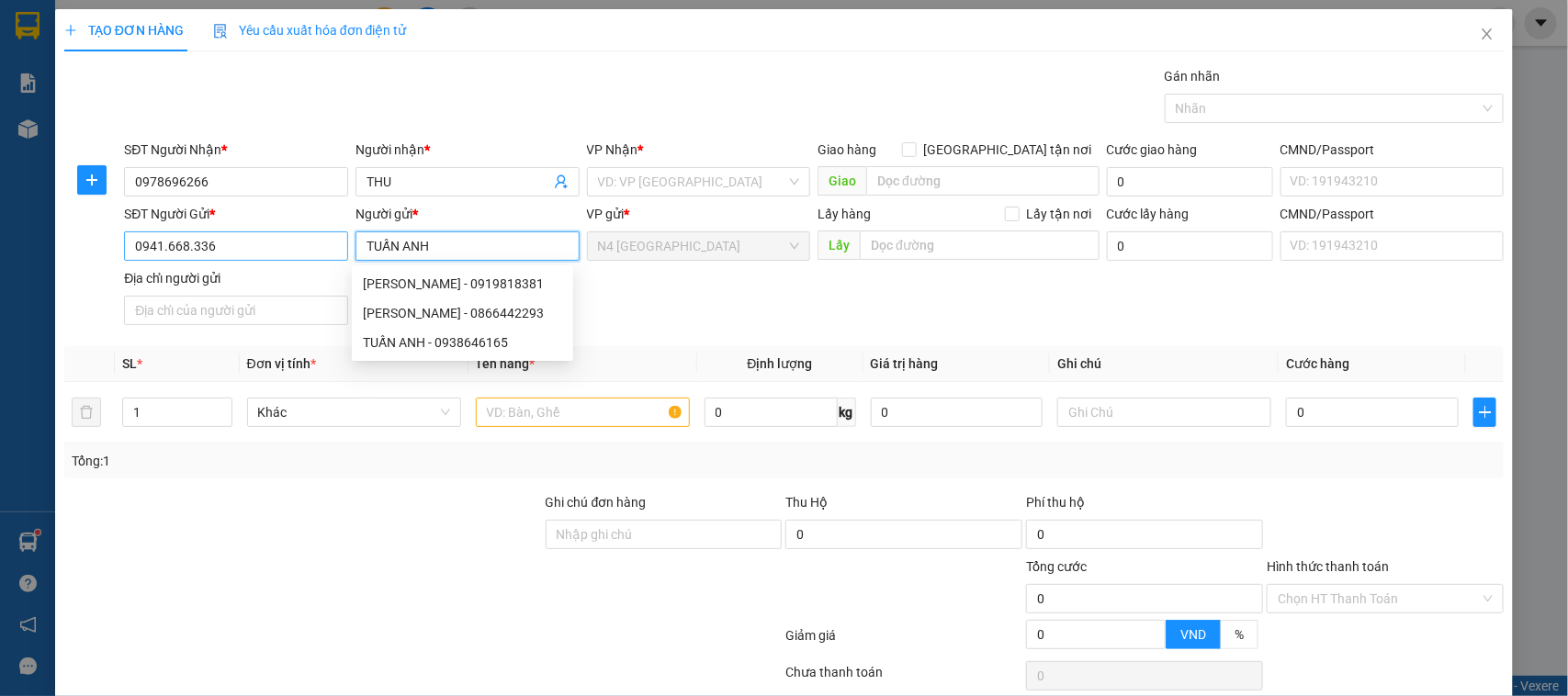
type input "TUẤN ANH"
click at [186, 252] on input "0941.668.336" at bounding box center [236, 246] width 224 height 29
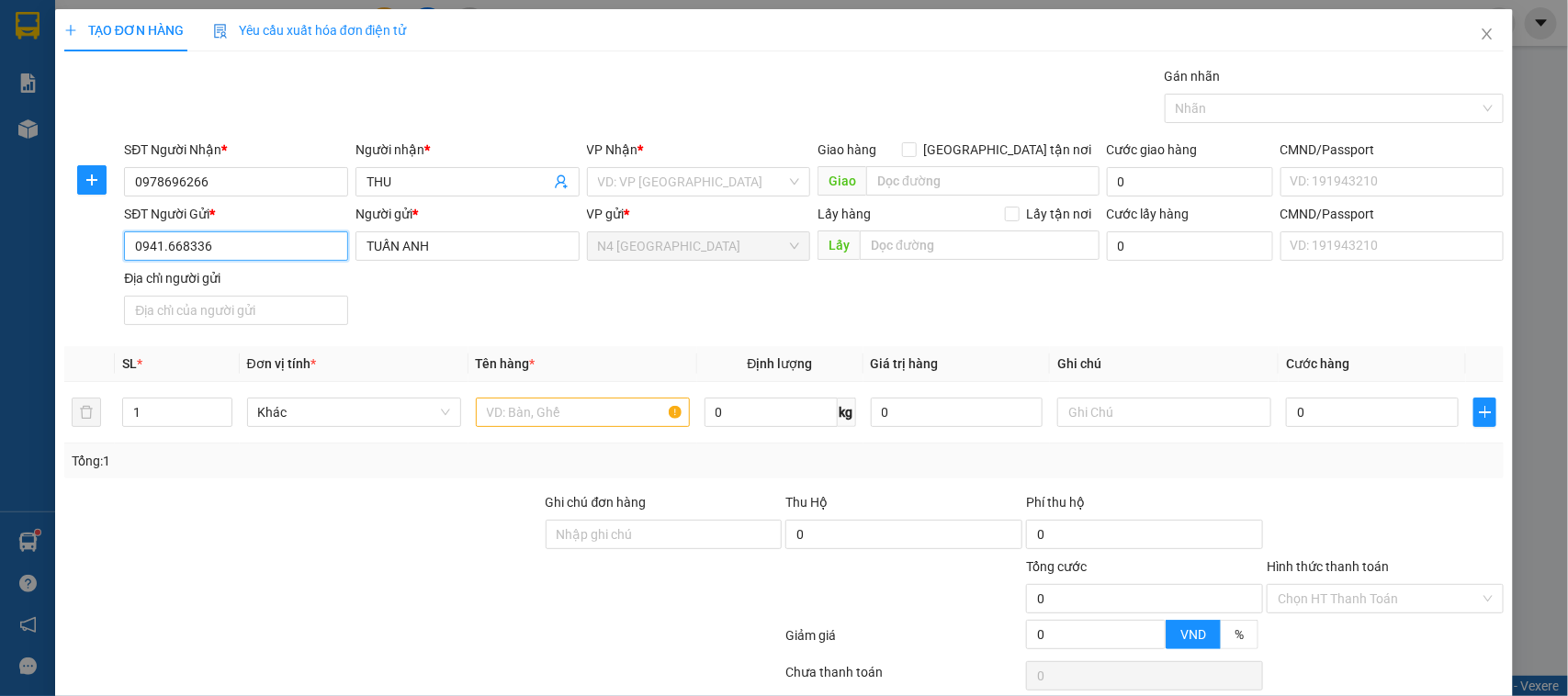
click at [162, 252] on input "0941.668336" at bounding box center [236, 246] width 224 height 29
click at [164, 252] on input "0941.668336" at bounding box center [236, 246] width 224 height 29
type input "0941668336"
click at [635, 418] on input "text" at bounding box center [583, 412] width 214 height 29
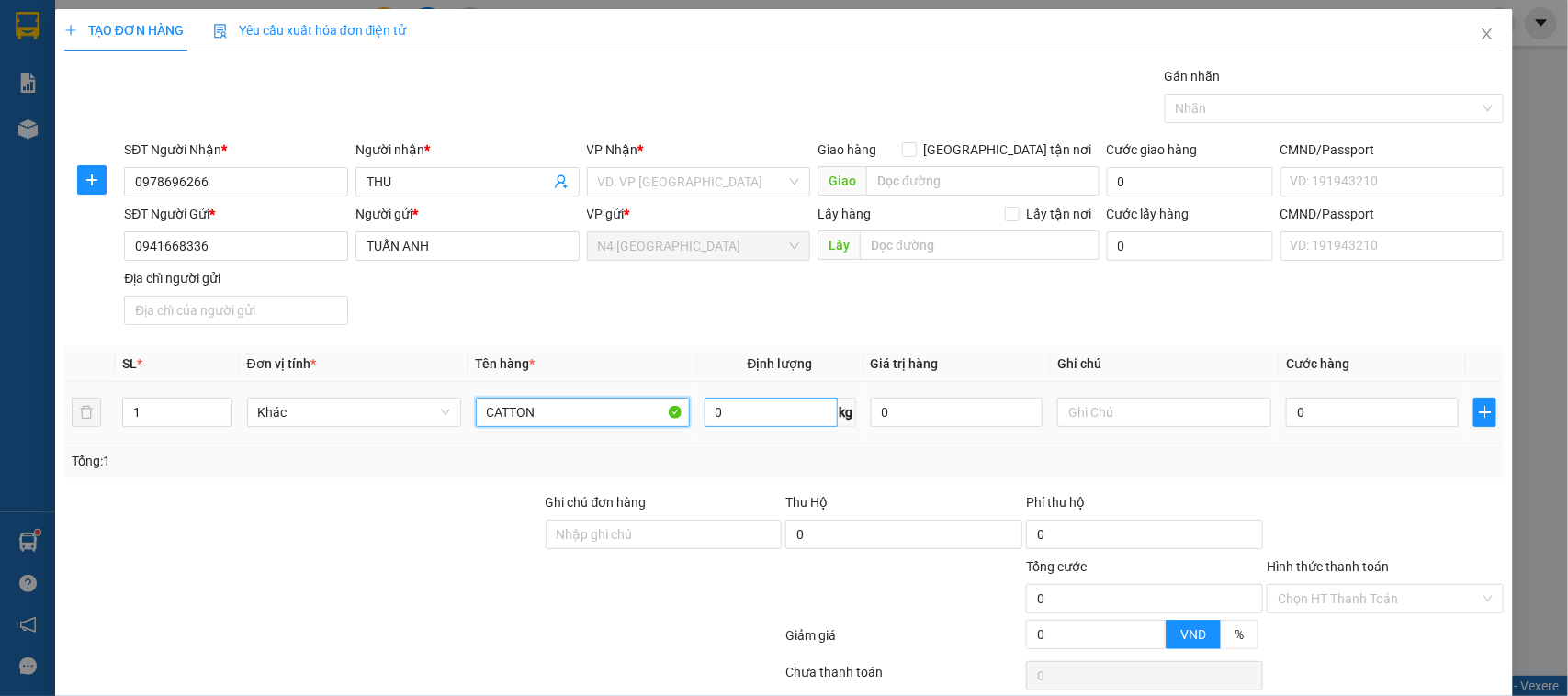
type input "CATTON"
click at [759, 402] on input "0" at bounding box center [771, 412] width 134 height 29
drag, startPoint x: 759, startPoint y: 402, endPoint x: 714, endPoint y: 418, distance: 47.8
click at [714, 418] on input "0" at bounding box center [771, 412] width 134 height 29
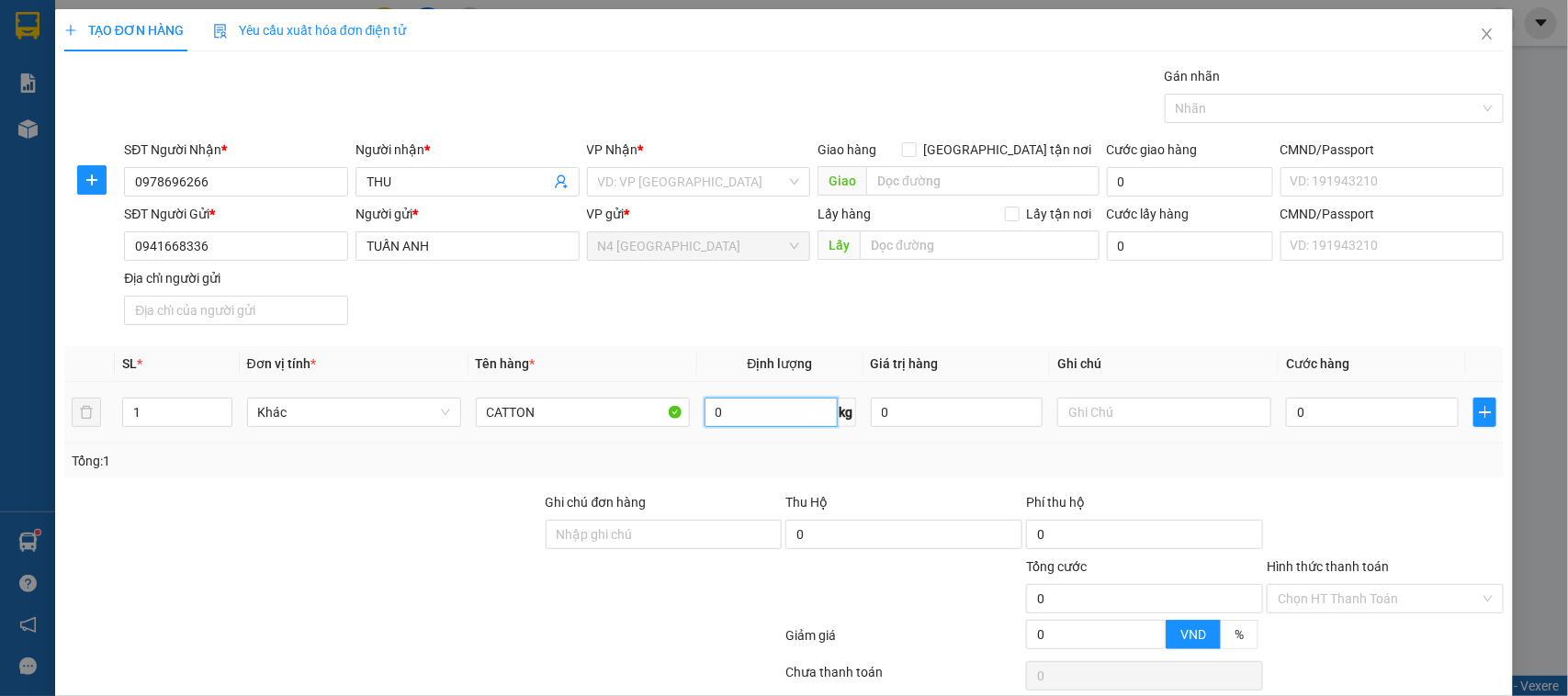
click at [714, 418] on input "0" at bounding box center [771, 412] width 134 height 29
type input "17"
click at [639, 331] on div "SĐT Người Gửi * 0941668336 Người gửi * TUẤN ANH VP gửi * N4 [GEOGRAPHIC_DATA] L…" at bounding box center [814, 268] width 1387 height 129
click at [602, 184] on input "search" at bounding box center [691, 182] width 189 height 28
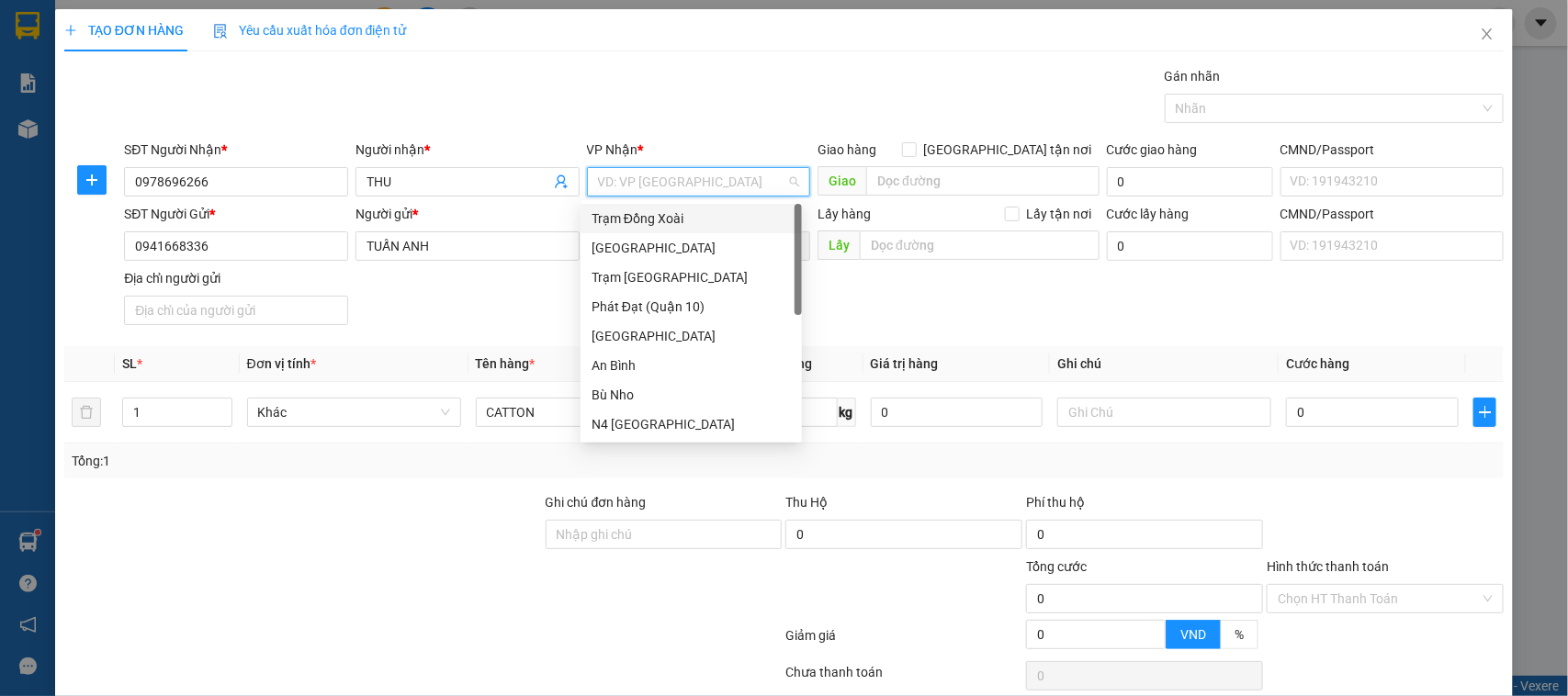
click at [659, 220] on div "Trạm Đồng Xoài" at bounding box center [691, 218] width 199 height 20
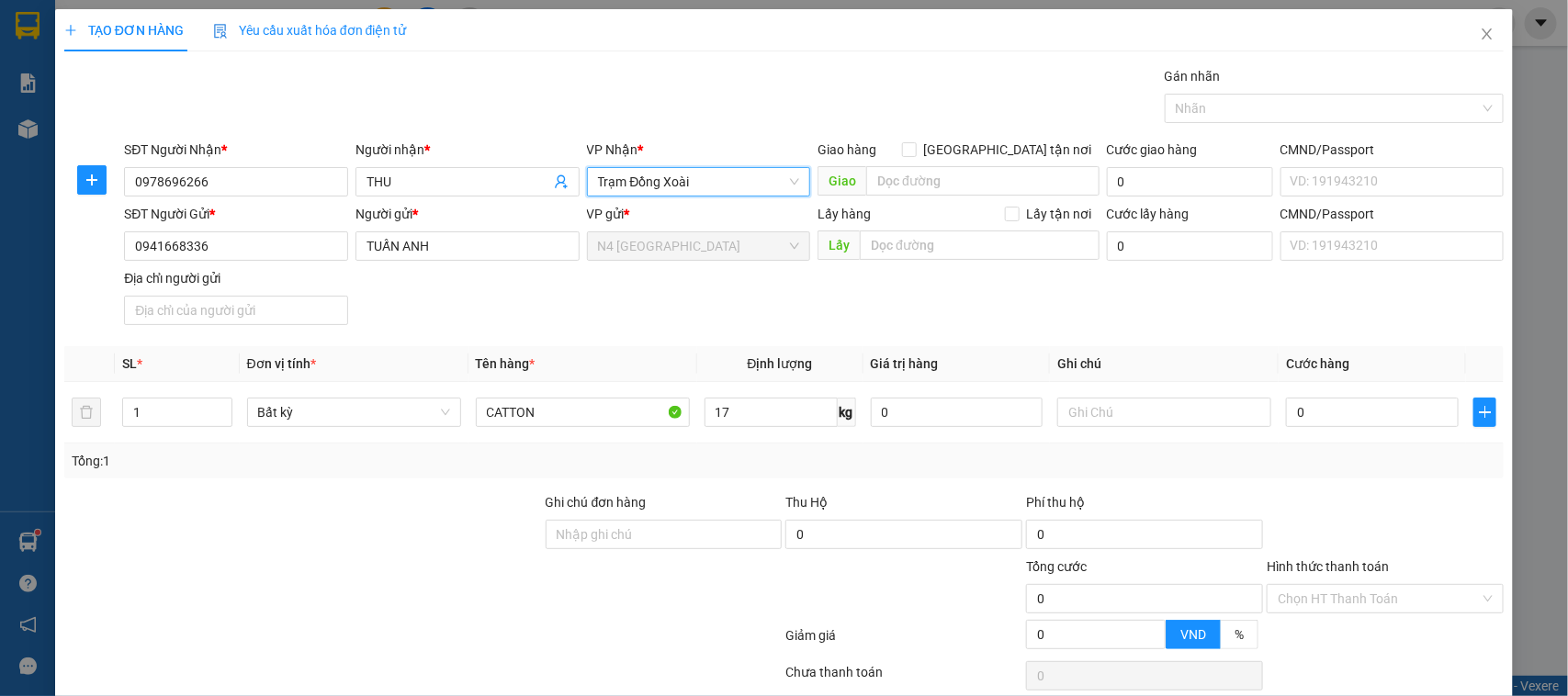
click at [1091, 493] on div "Transit Pickup Surcharge Ids Transit Deliver Surcharge Ids Transit Deliver Surc…" at bounding box center [784, 401] width 1440 height 671
click at [918, 322] on div "SĐT Người Gửi * 0941668336 Người gửi * TUẤN ANH VP gửi * N4 [GEOGRAPHIC_DATA] L…" at bounding box center [814, 268] width 1387 height 129
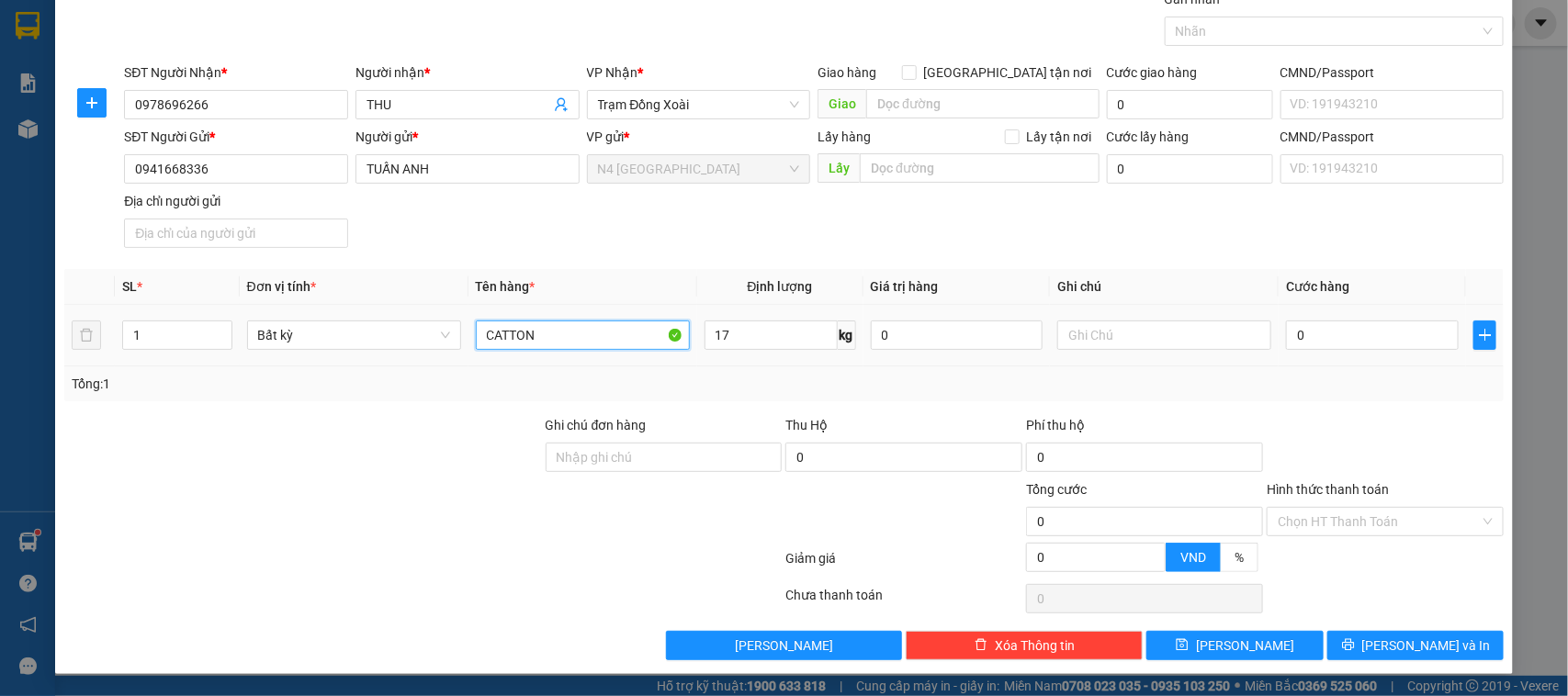
click at [549, 328] on input "CATTON" at bounding box center [583, 335] width 214 height 29
click at [668, 327] on input "CATTON" at bounding box center [583, 335] width 214 height 29
drag, startPoint x: 668, startPoint y: 327, endPoint x: 691, endPoint y: 310, distance: 28.6
click at [602, 273] on th "Tên hàng *" at bounding box center [583, 286] width 228 height 36
click at [754, 340] on input "17" at bounding box center [771, 335] width 134 height 29
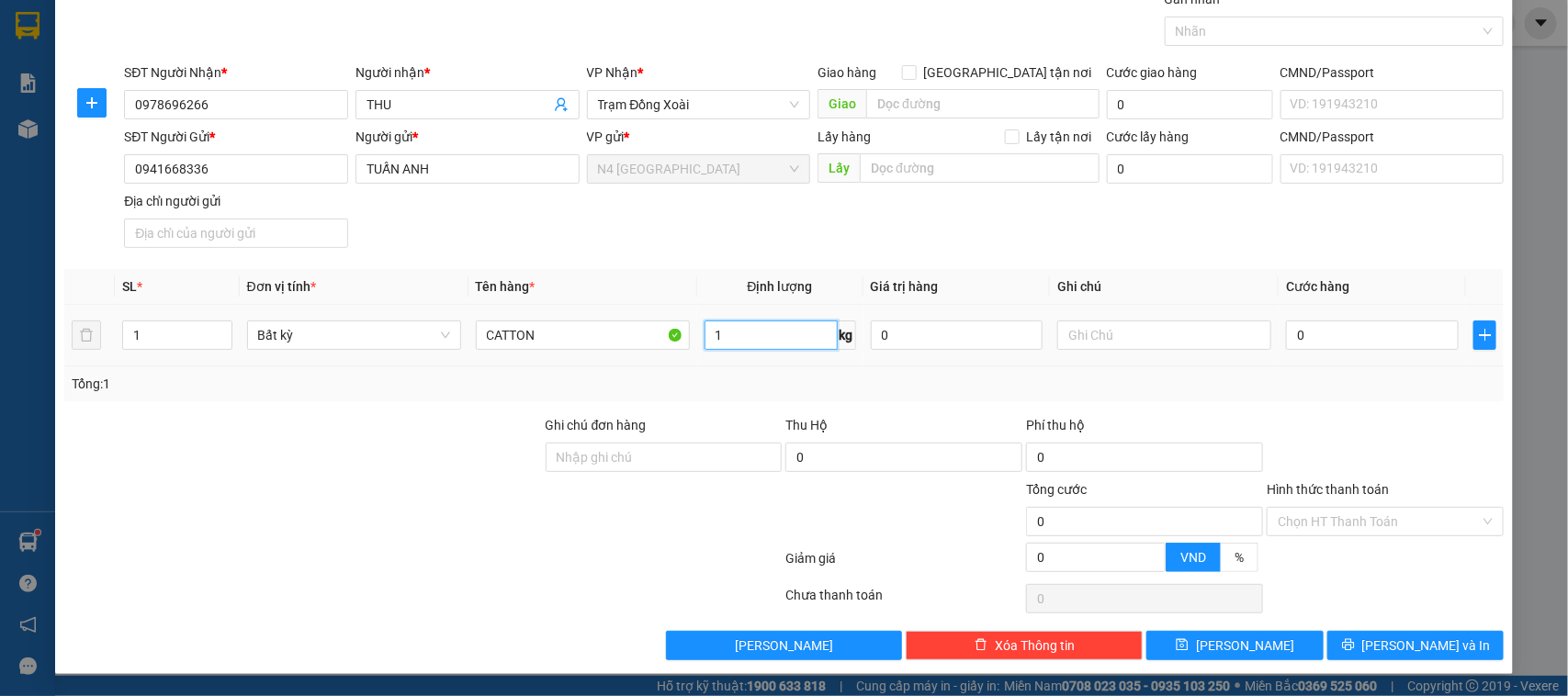
type input "17"
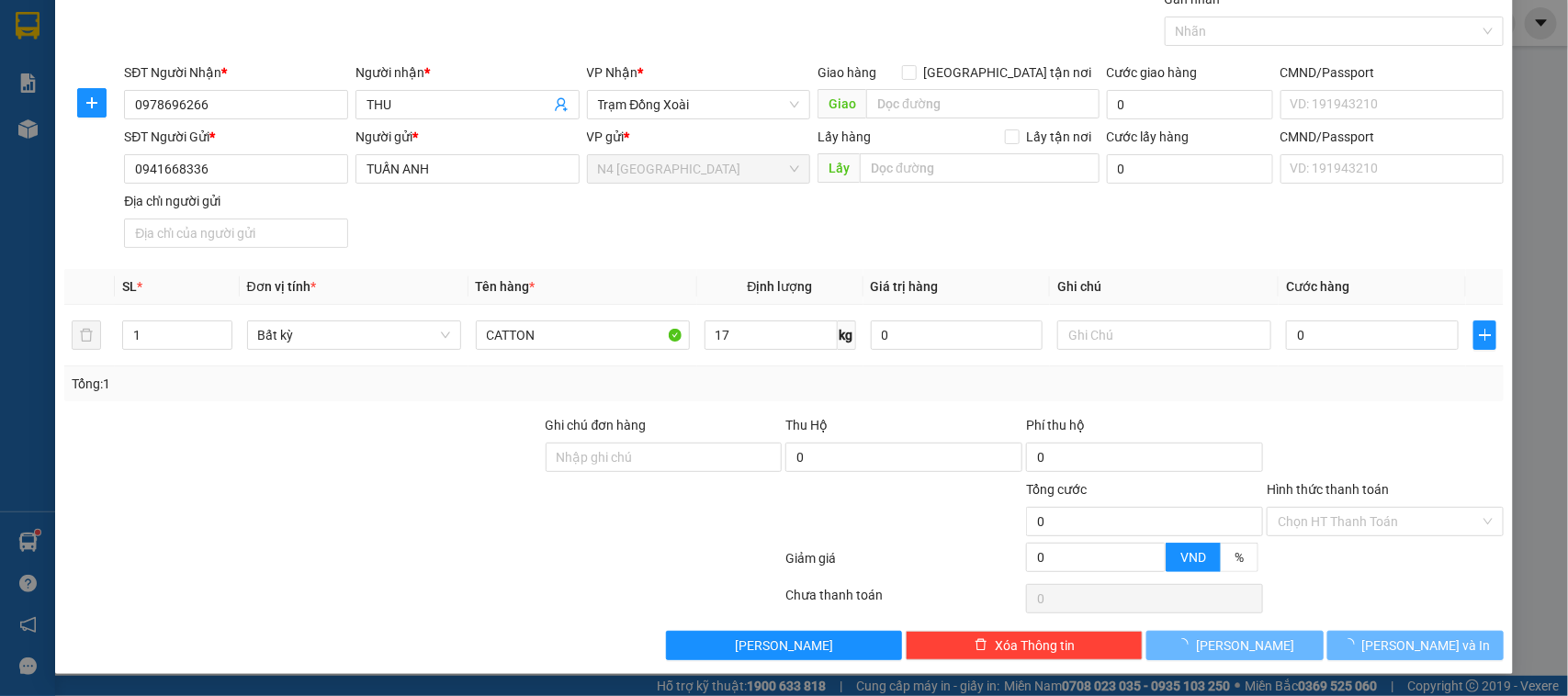
click at [948, 386] on div "Tổng: 1" at bounding box center [784, 384] width 1425 height 20
type input "50.000"
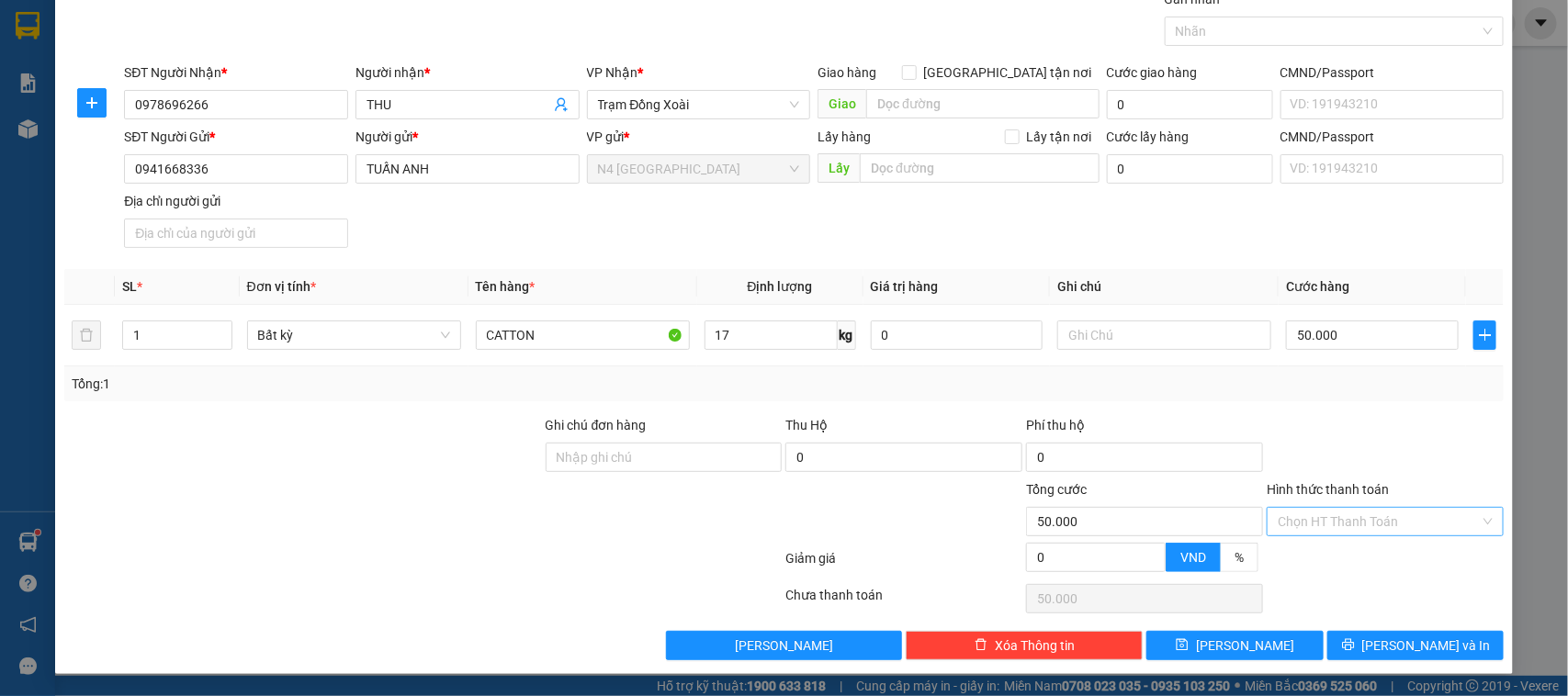
click at [1292, 526] on input "Hình thức thanh toán" at bounding box center [1378, 522] width 202 height 28
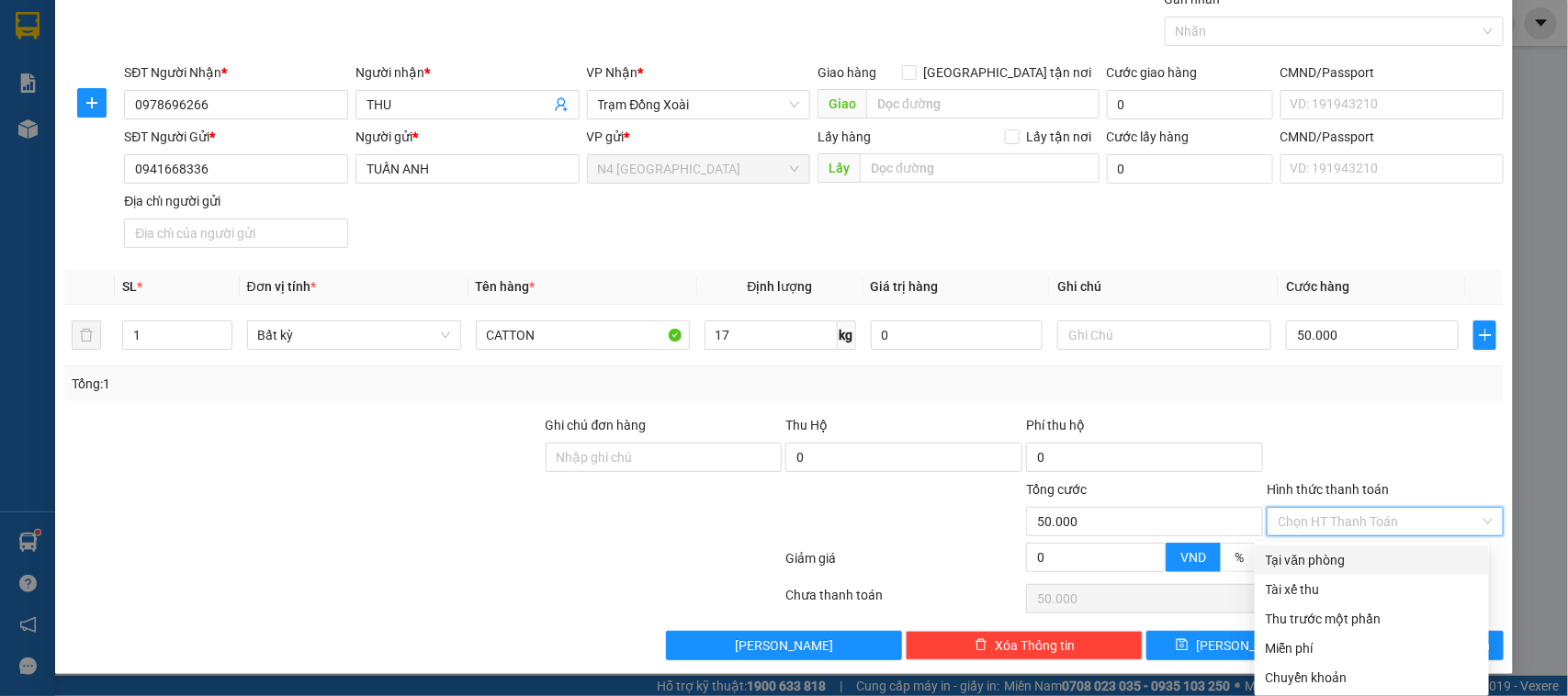
click at [1360, 484] on label "Hình thức thanh toán" at bounding box center [1328, 490] width 122 height 15
click at [1360, 508] on input "Hình thức thanh toán" at bounding box center [1378, 522] width 202 height 28
click at [1177, 655] on button "[PERSON_NAME]" at bounding box center [1235, 645] width 177 height 29
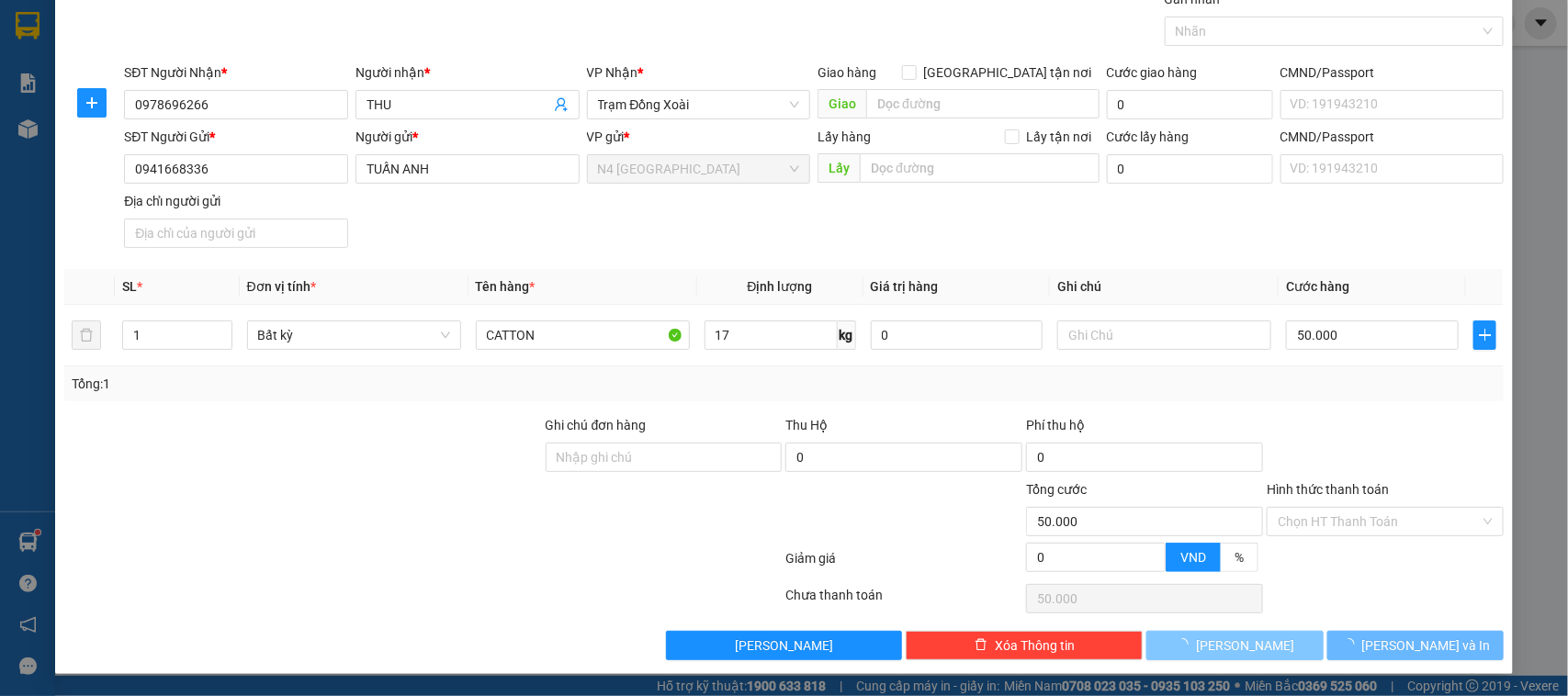
type input "0"
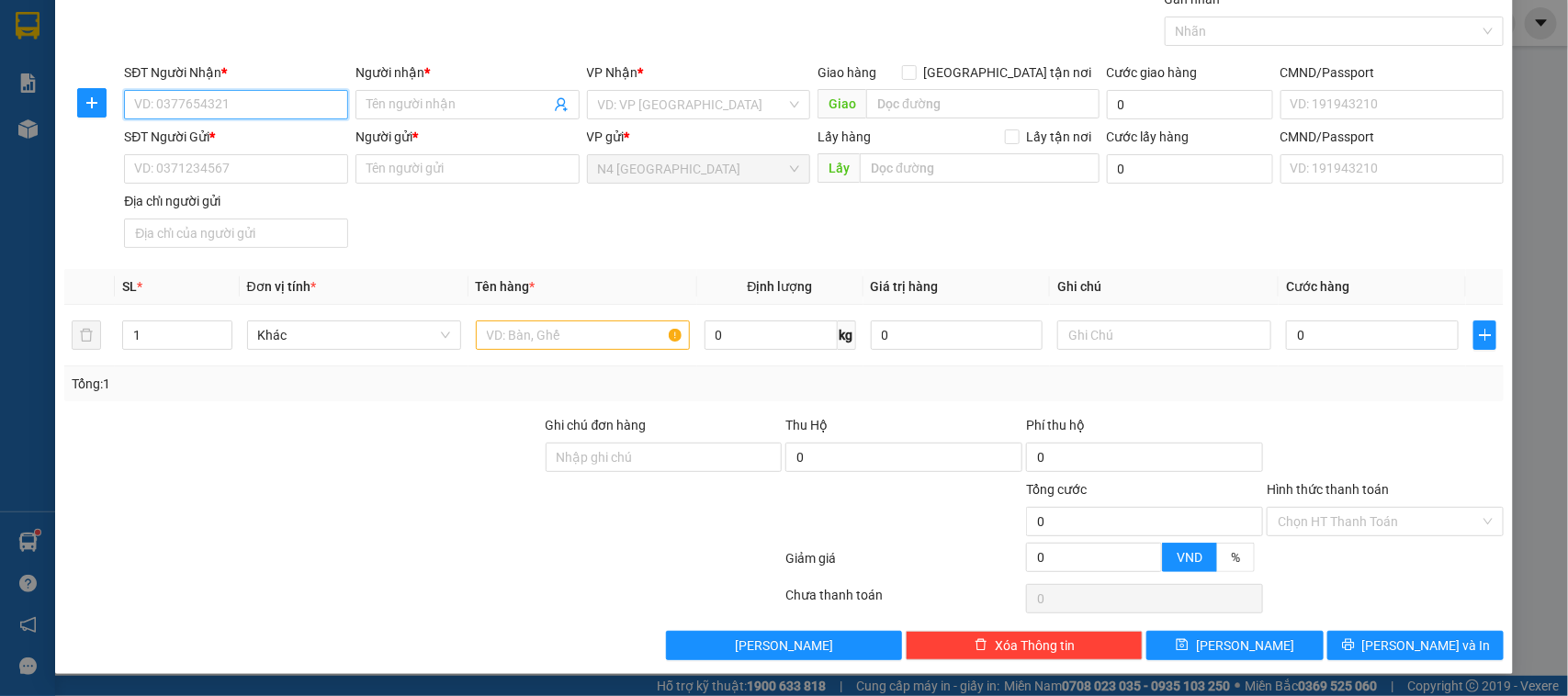
click at [273, 90] on input "SĐT Người Nhận *" at bounding box center [236, 105] width 224 height 29
paste input "034.751.0172"
type input "034.751.0172"
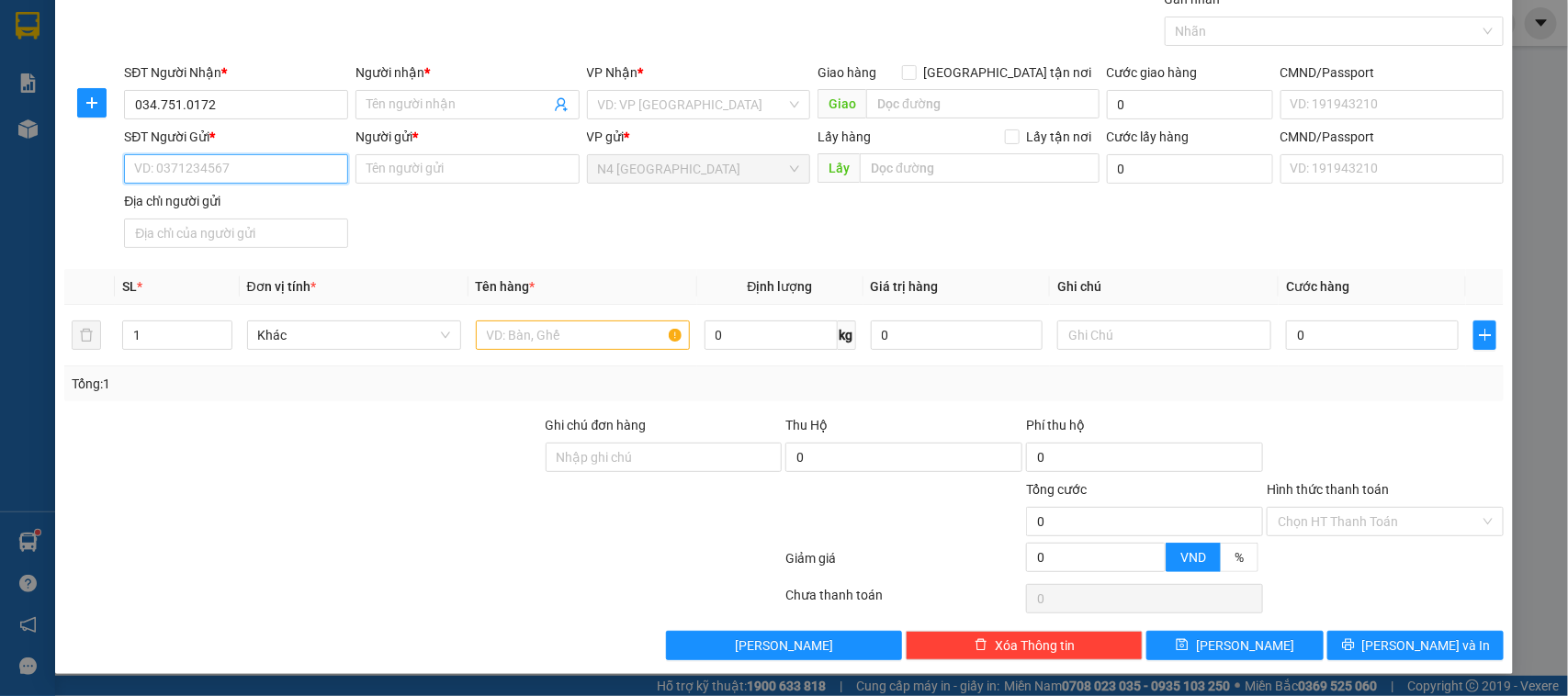
click at [321, 164] on input "SĐT Người Gửi *" at bounding box center [236, 169] width 224 height 29
paste input "0399.118.723"
type input "0399.118.723"
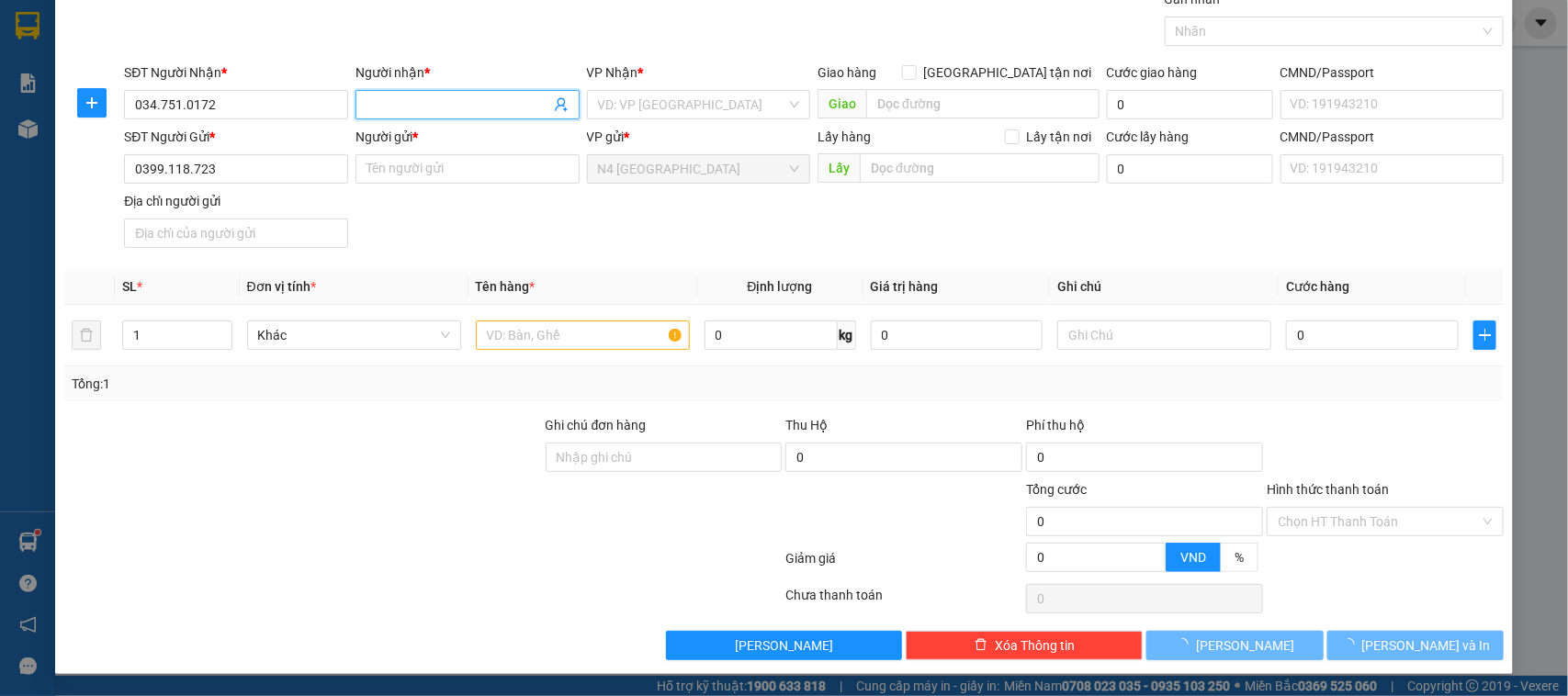
click at [467, 108] on input "Người nhận *" at bounding box center [458, 105] width 183 height 20
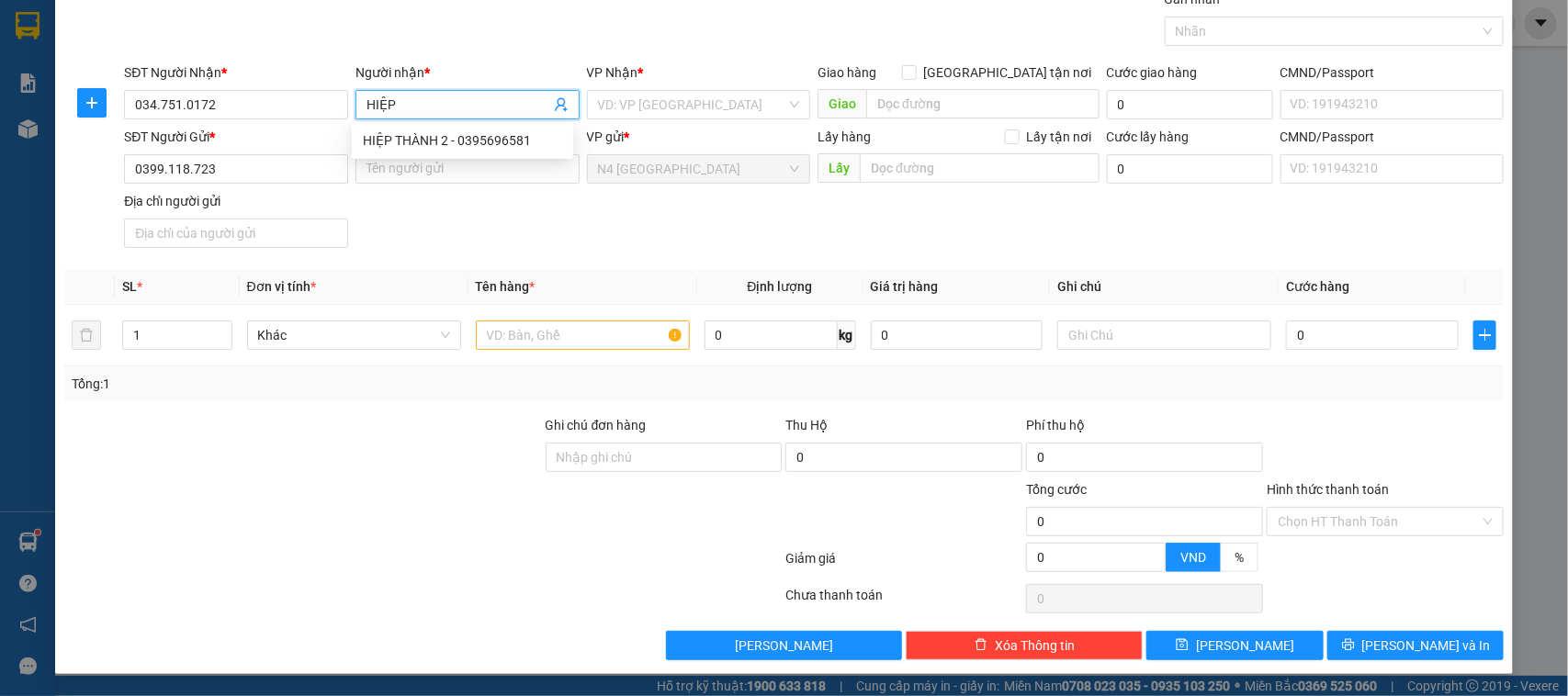
type input "HIỆP"
click at [416, 277] on th "Đơn vị tính *" at bounding box center [354, 286] width 228 height 36
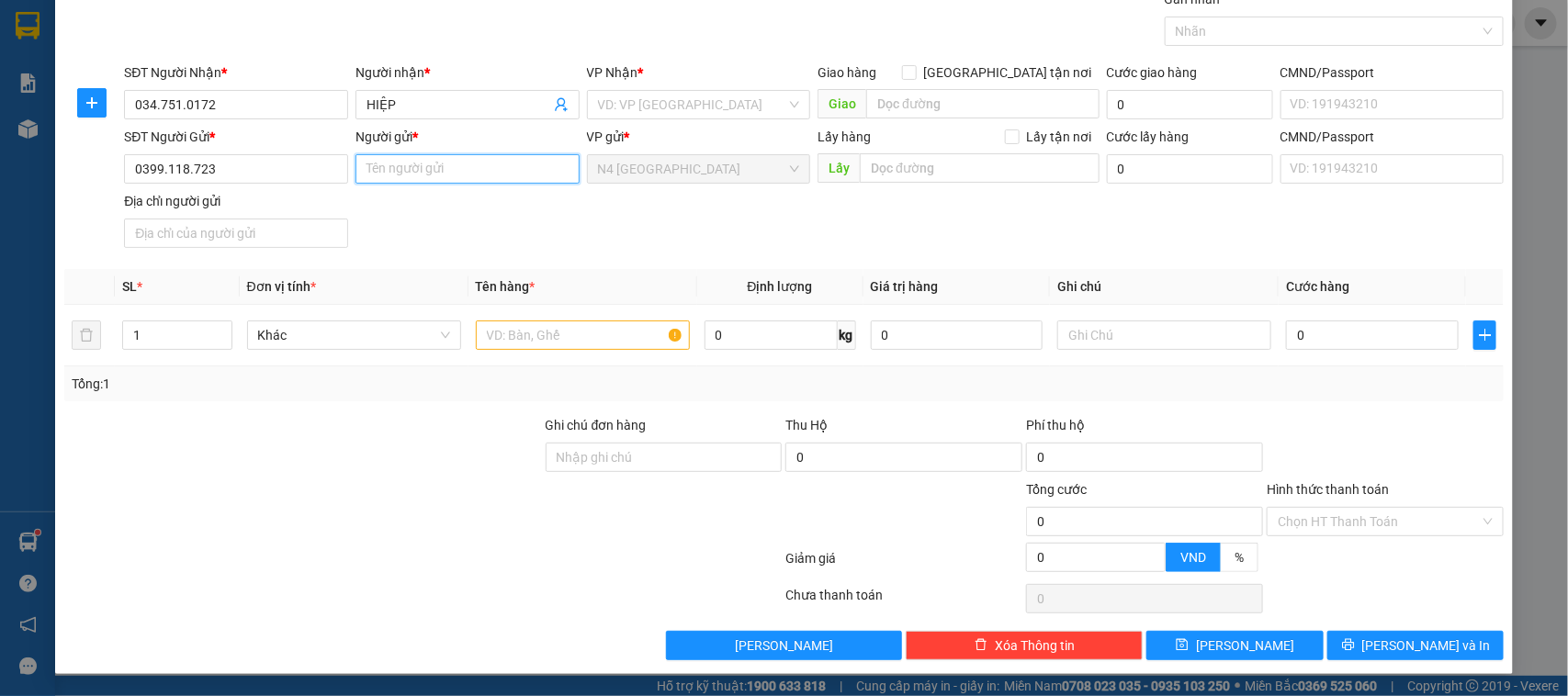
click at [407, 161] on input "Người gửi *" at bounding box center [467, 169] width 224 height 29
type input "[PERSON_NAME]"
click at [421, 235] on div "SĐT Người Gửi * 0399.118.723 Người gửi * [PERSON_NAME] VP gửi * N4 [GEOGRAPHIC_…" at bounding box center [814, 191] width 1387 height 129
drag, startPoint x: 700, startPoint y: 103, endPoint x: 682, endPoint y: 150, distance: 50.3
click at [700, 102] on input "search" at bounding box center [691, 105] width 189 height 28
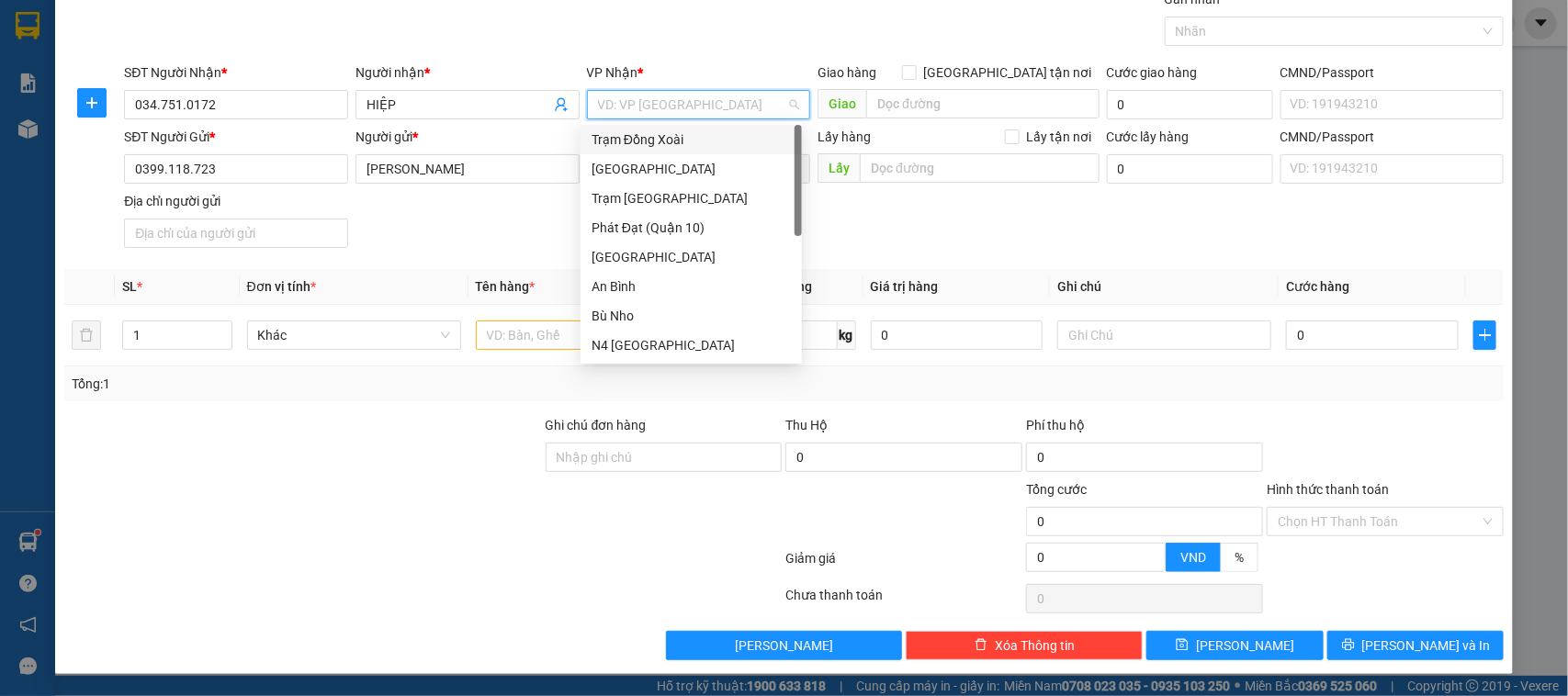
click at [682, 150] on div "Trạm Đồng Xoài" at bounding box center [691, 140] width 221 height 29
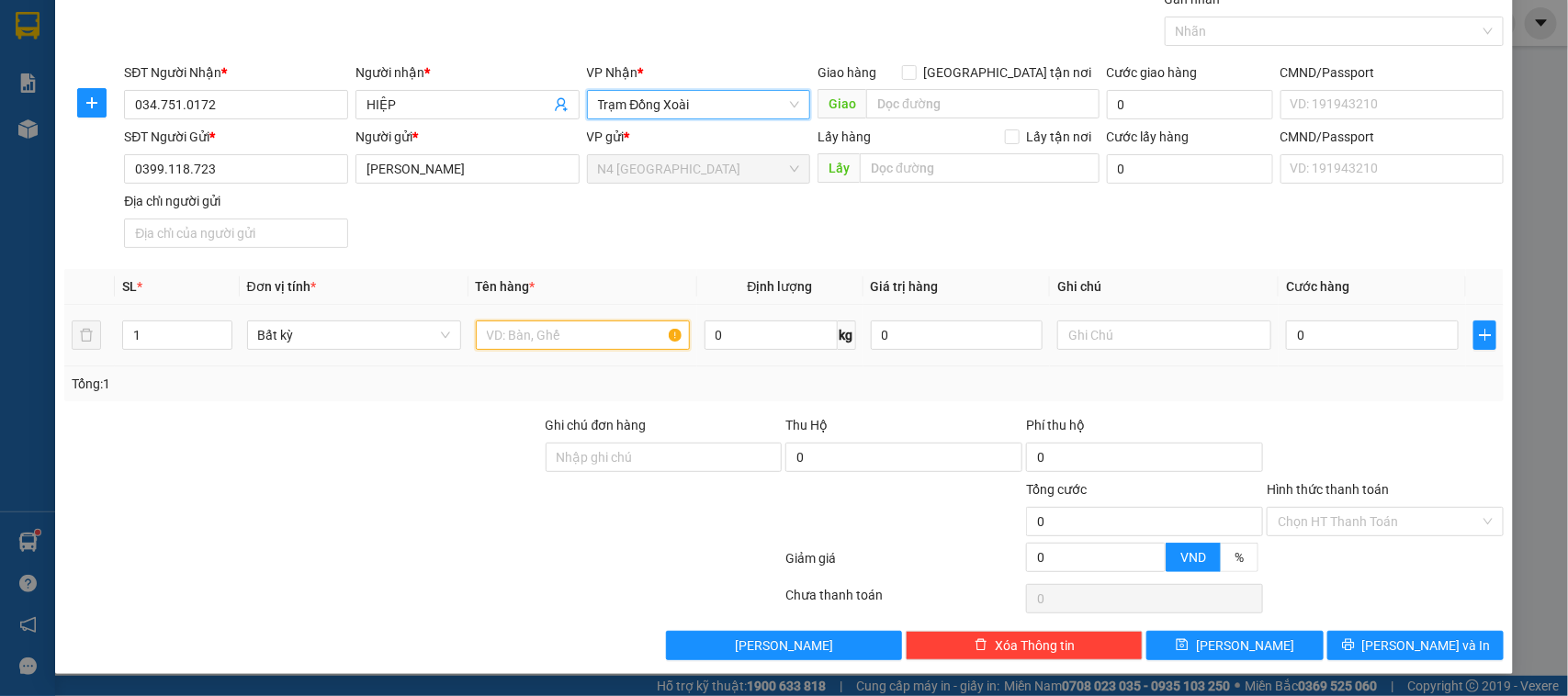
click at [590, 335] on input "text" at bounding box center [583, 335] width 214 height 29
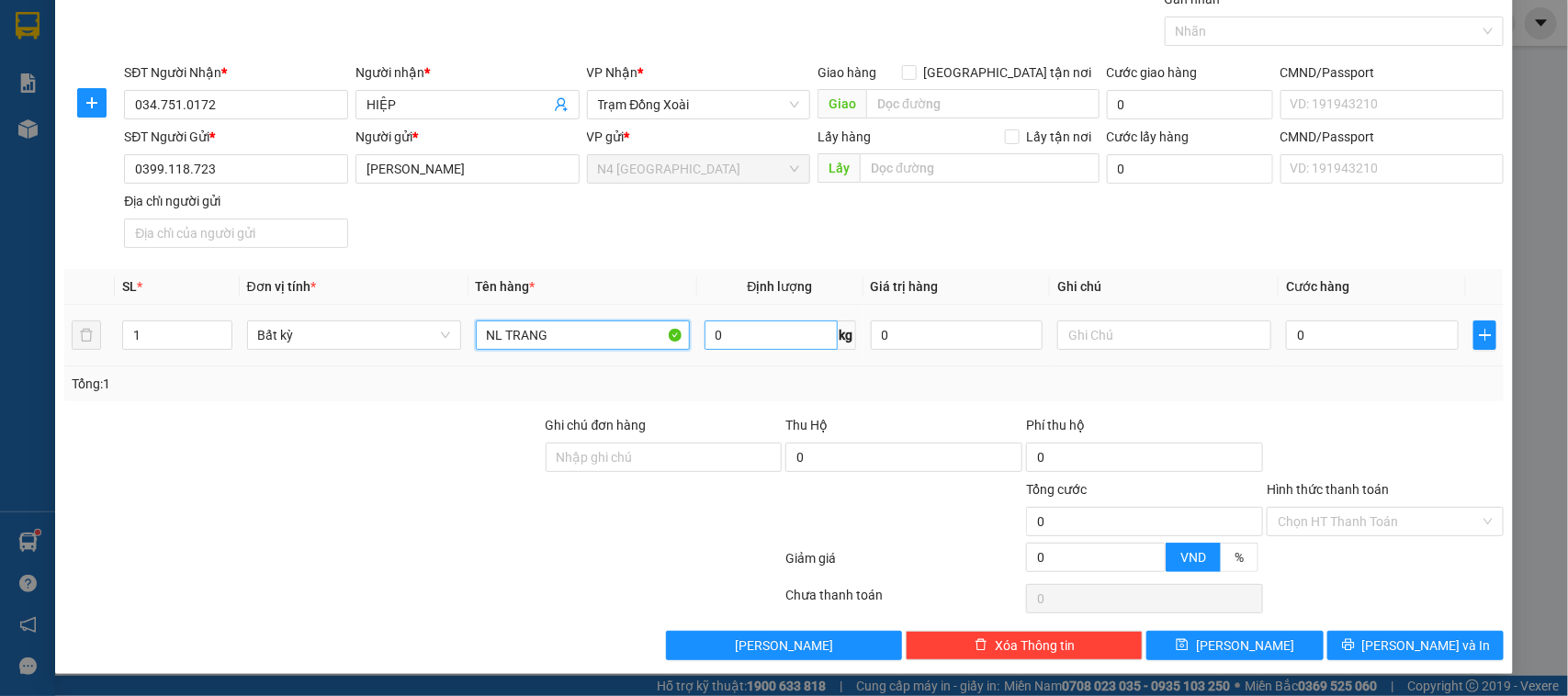
type input "NL TRANG"
click at [764, 336] on input "0" at bounding box center [771, 335] width 134 height 29
type input "10"
click at [797, 387] on div "Tổng: 1" at bounding box center [784, 384] width 1425 height 20
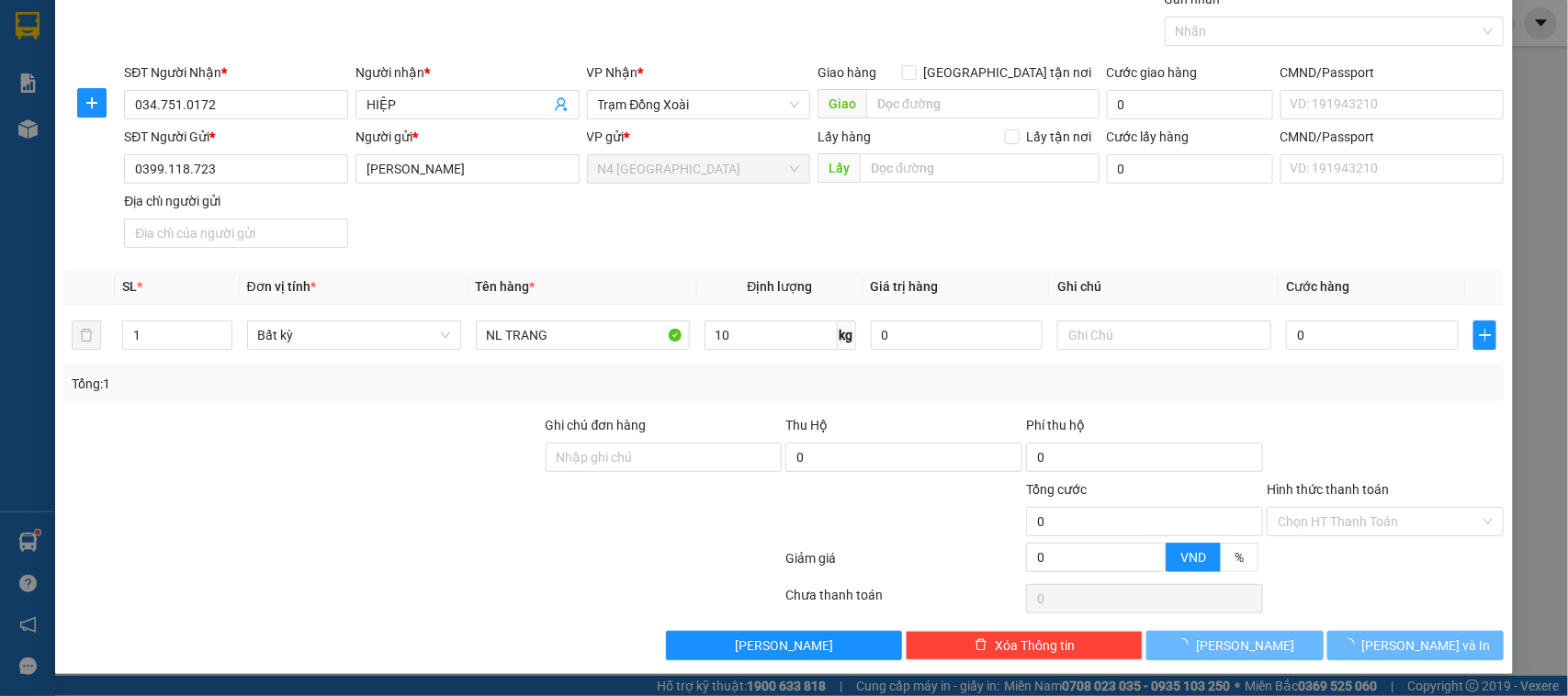
type input "40.000"
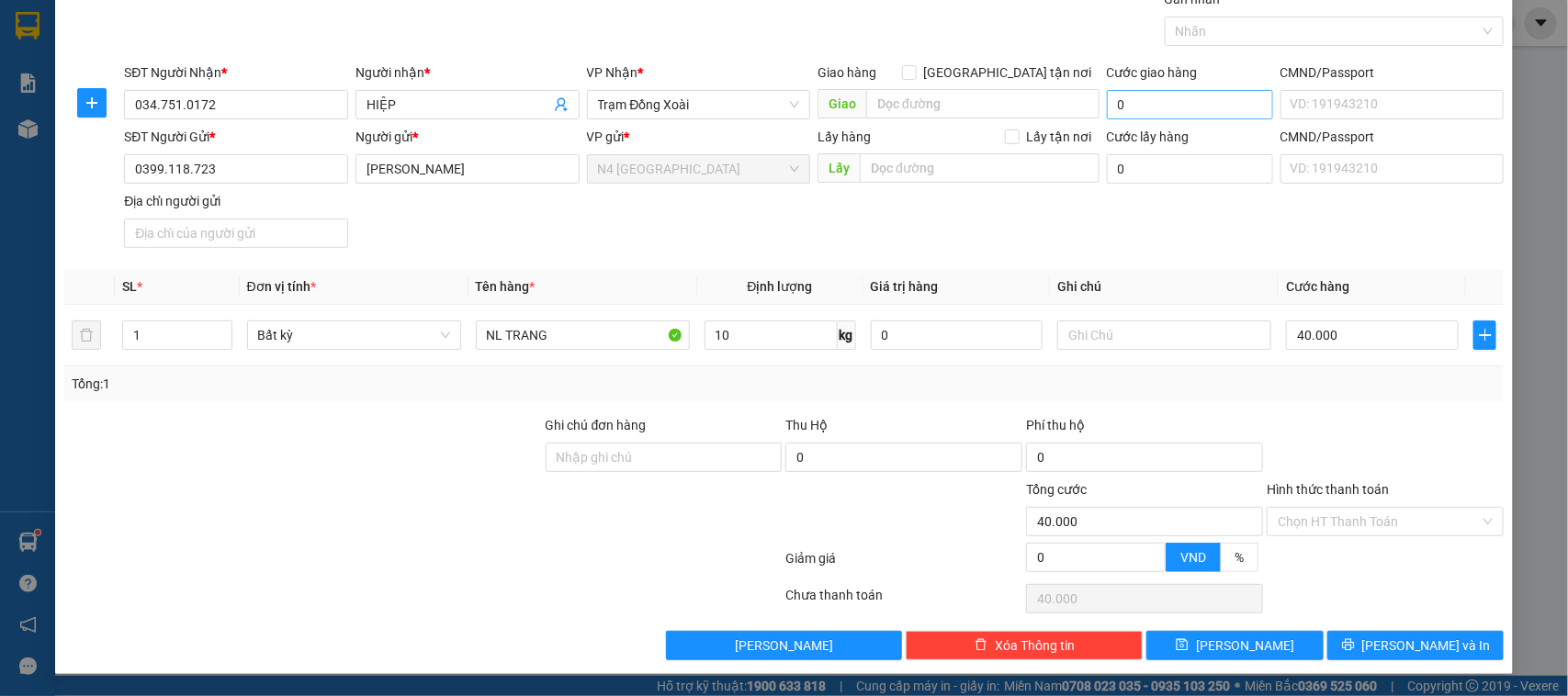
scroll to position [0, 0]
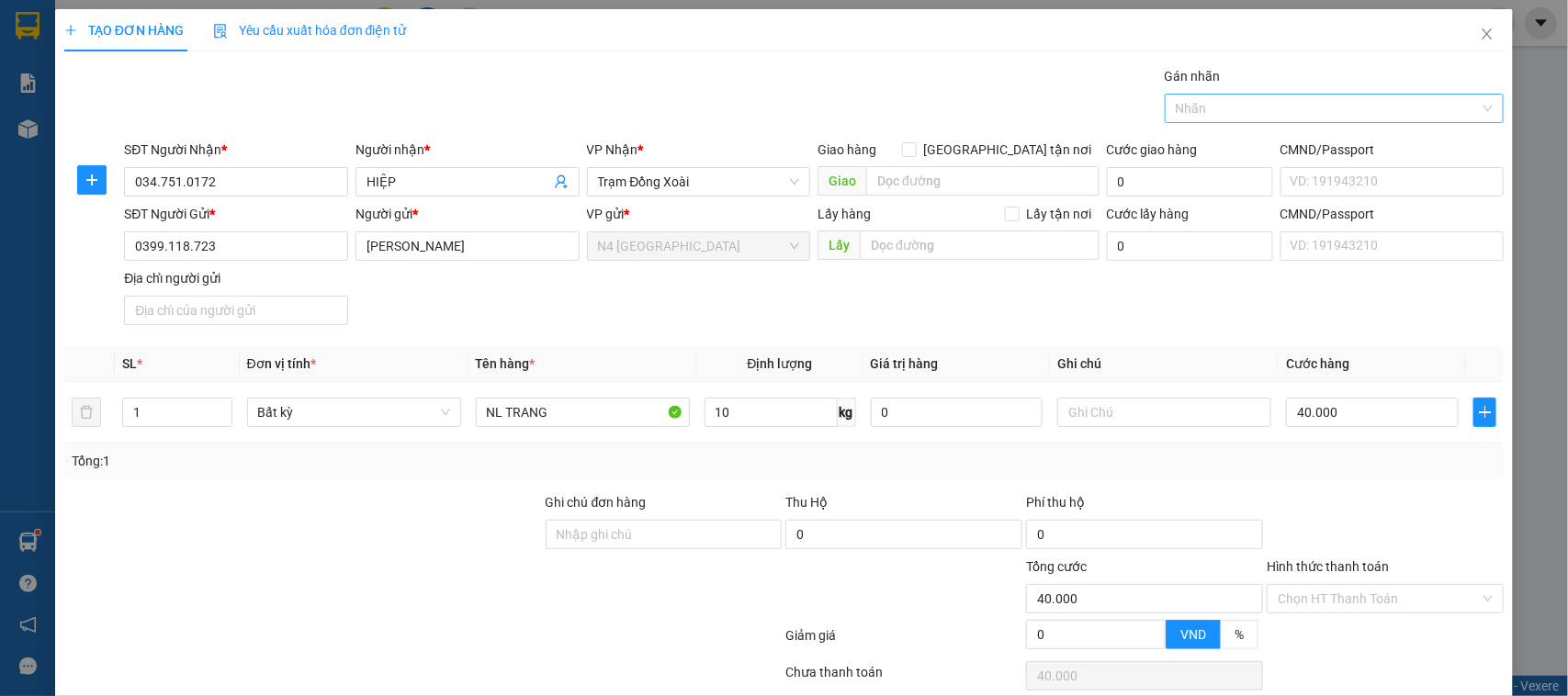
click at [1234, 109] on div at bounding box center [1325, 109] width 312 height 22
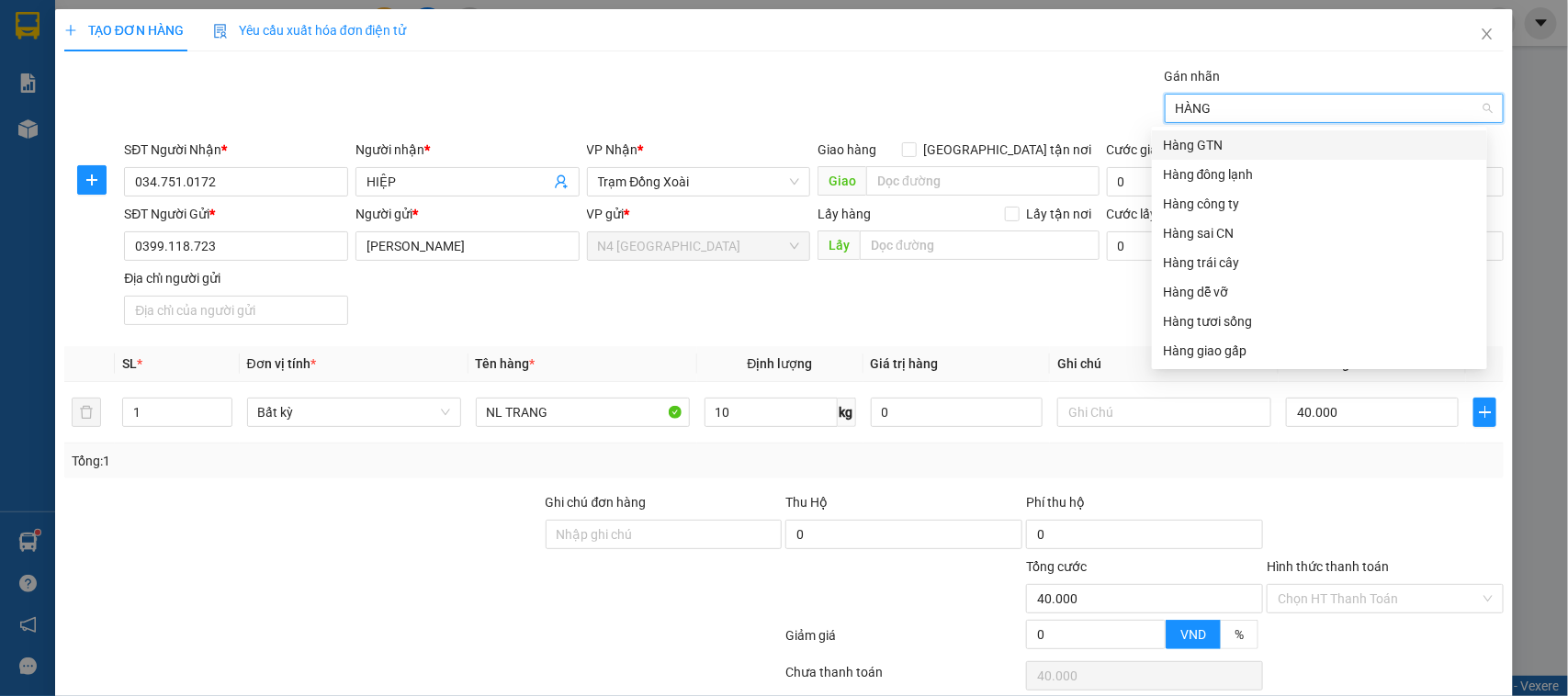
type input "HÀNG"
click at [1261, 180] on div "Hàng đông lạnh" at bounding box center [1319, 175] width 313 height 20
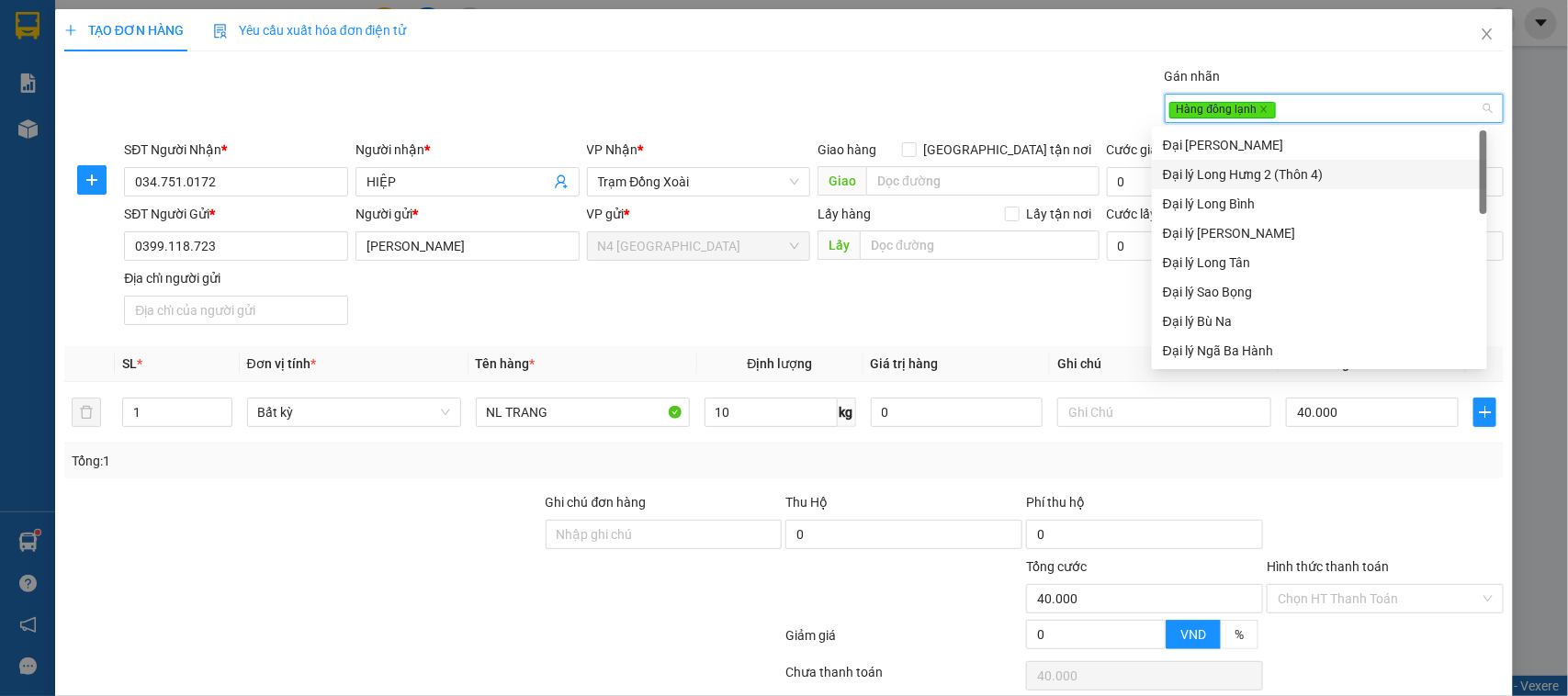
click at [1025, 98] on div "Gói vận chuyển * Tiêu chuẩn Gán nhãn Hàng đông lạnh" at bounding box center [814, 99] width 1387 height 64
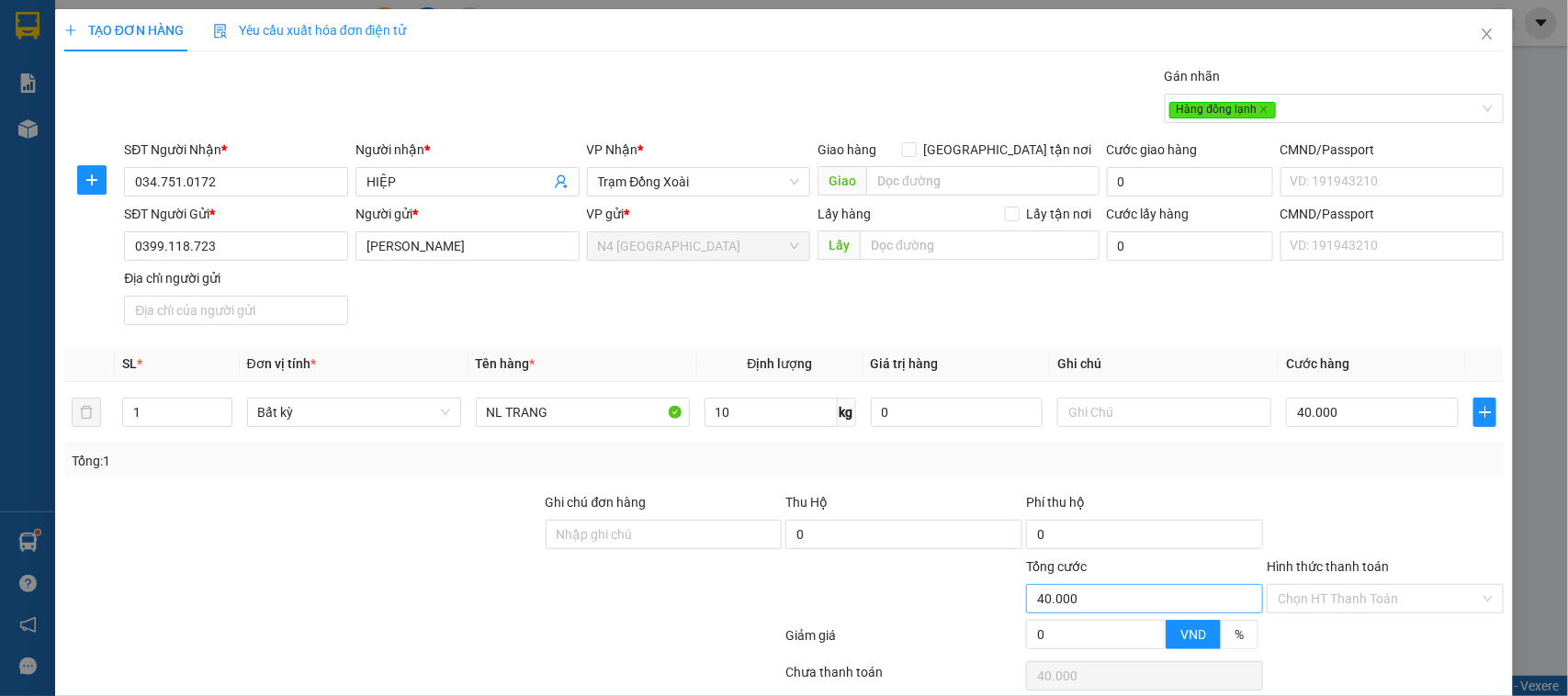
scroll to position [79, 0]
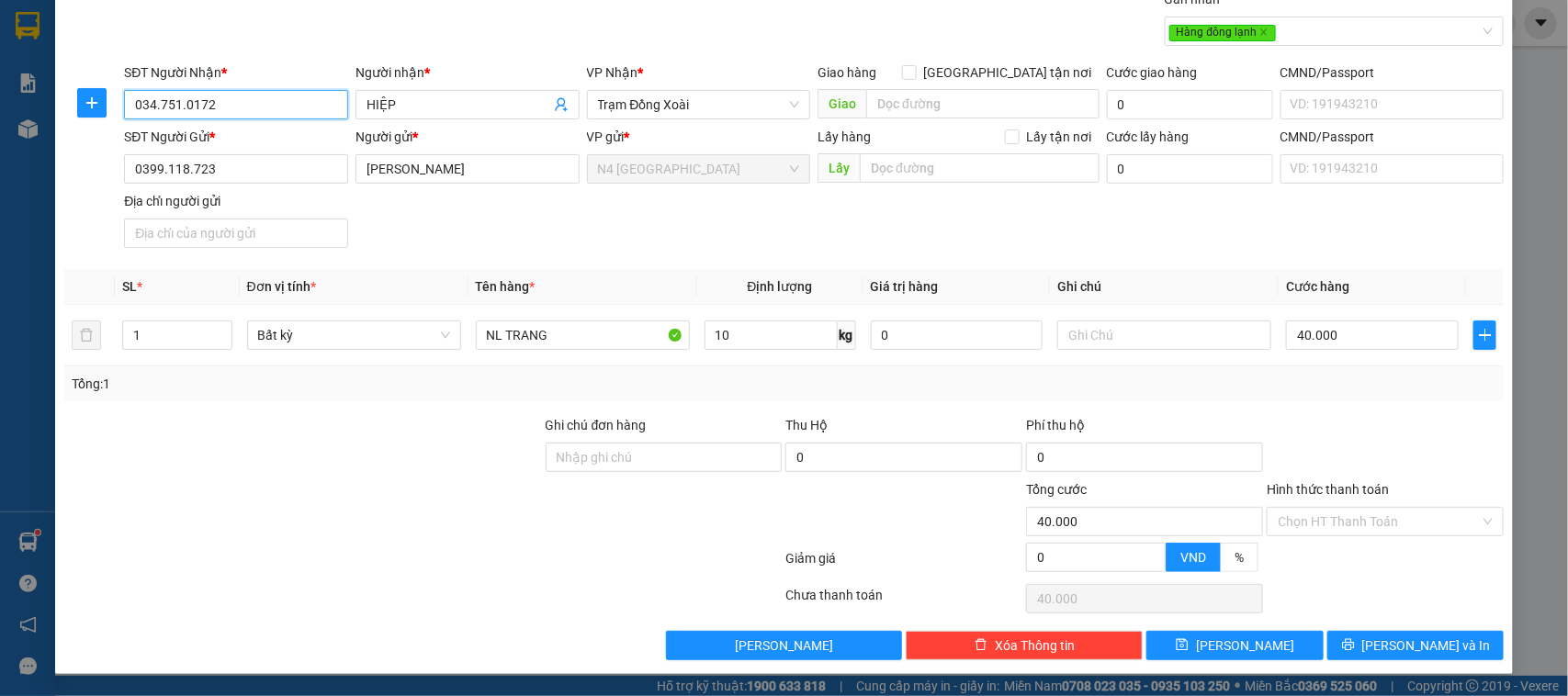
click at [182, 106] on input "034.751.0172" at bounding box center [236, 105] width 224 height 29
click at [161, 101] on input "034.7510172" at bounding box center [236, 105] width 224 height 29
type input "0347510172"
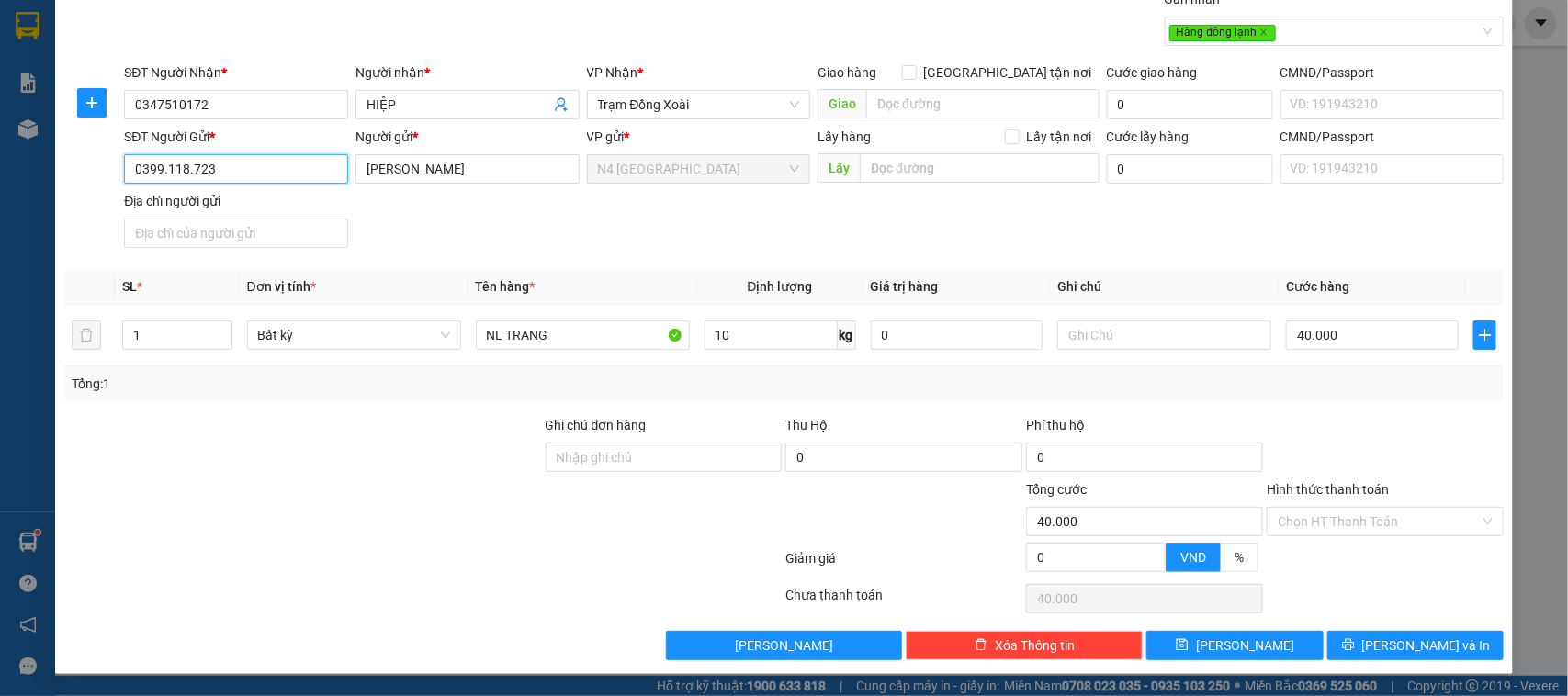
click at [167, 175] on input "0399.118.723" at bounding box center [236, 169] width 224 height 29
click at [190, 175] on input "0399118.723" at bounding box center [236, 169] width 224 height 29
click at [189, 170] on input "0399118.723" at bounding box center [236, 169] width 224 height 29
click at [188, 168] on input "0399118.723" at bounding box center [236, 169] width 224 height 29
type input "0399118723"
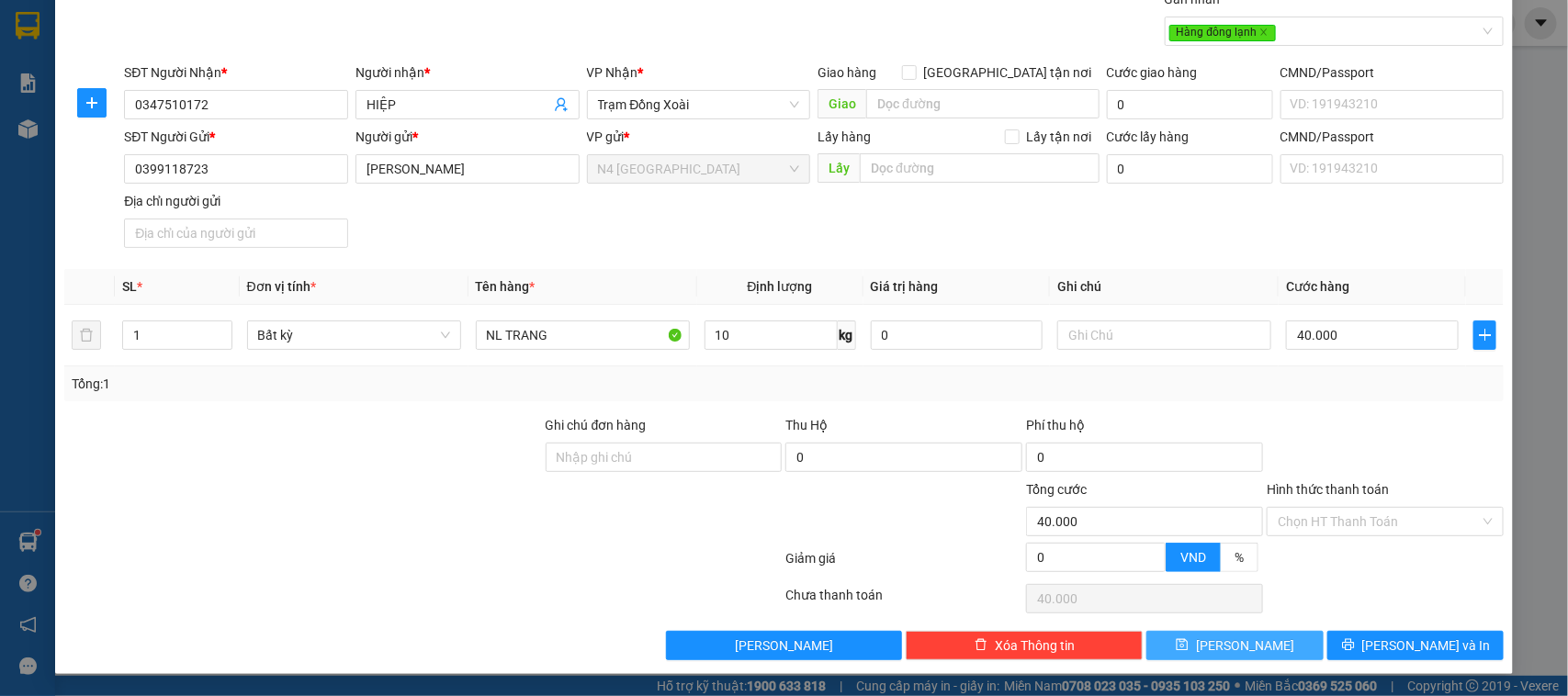
click at [1247, 638] on button "[PERSON_NAME]" at bounding box center [1235, 645] width 177 height 29
type input "0"
